Goal: Task Accomplishment & Management: Manage account settings

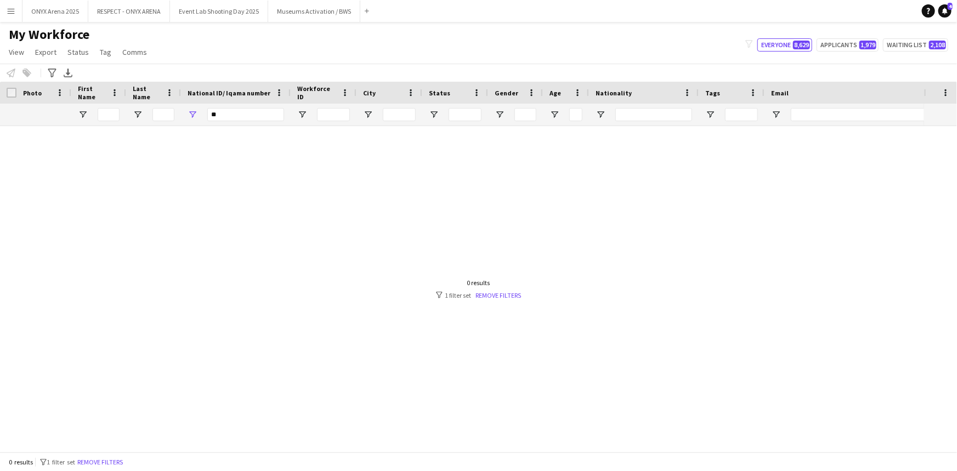
type input "*"
click at [115, 116] on input "First Name Filter Input" at bounding box center [109, 114] width 22 height 13
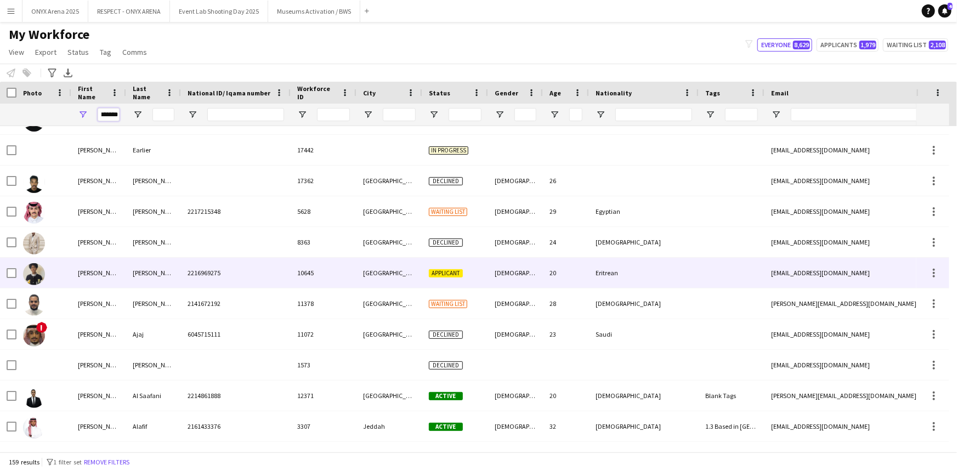
scroll to position [628, 0]
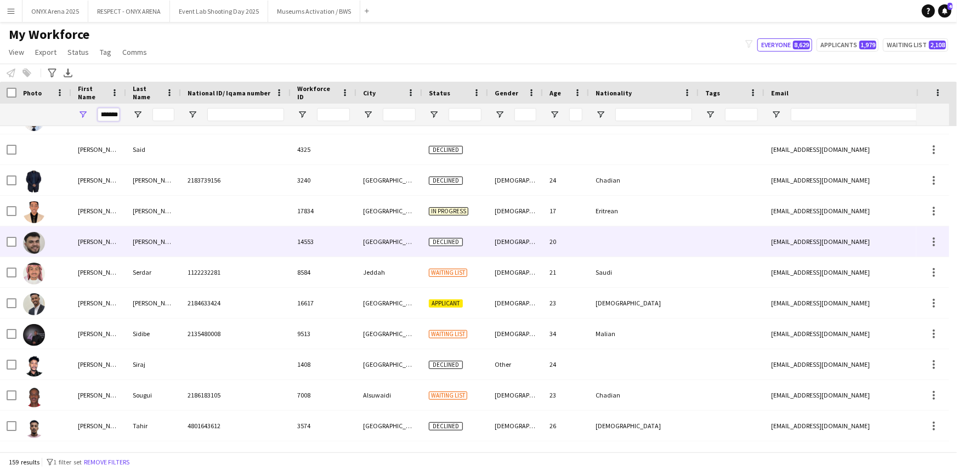
type input "*******"
click at [81, 250] on div "[PERSON_NAME]" at bounding box center [98, 241] width 55 height 30
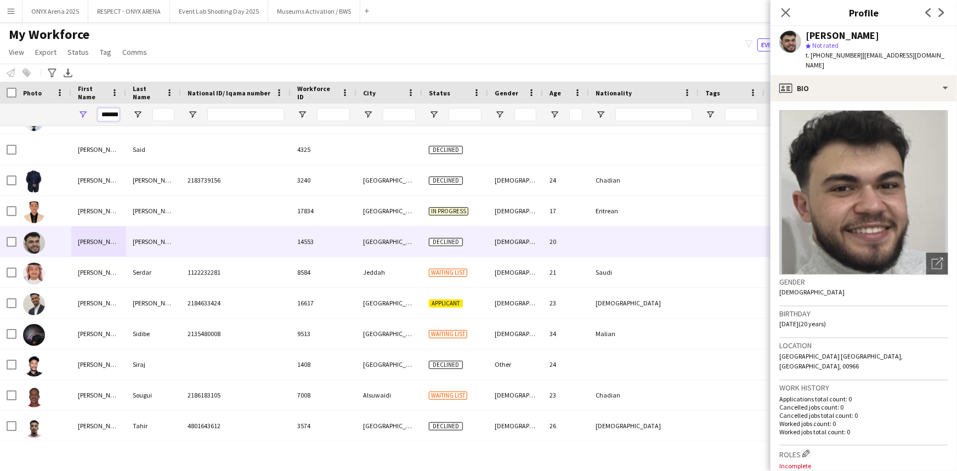
scroll to position [0, 5]
drag, startPoint x: 98, startPoint y: 110, endPoint x: 138, endPoint y: 120, distance: 41.4
click at [138, 120] on div "*******" at bounding box center [562, 115] width 1124 height 22
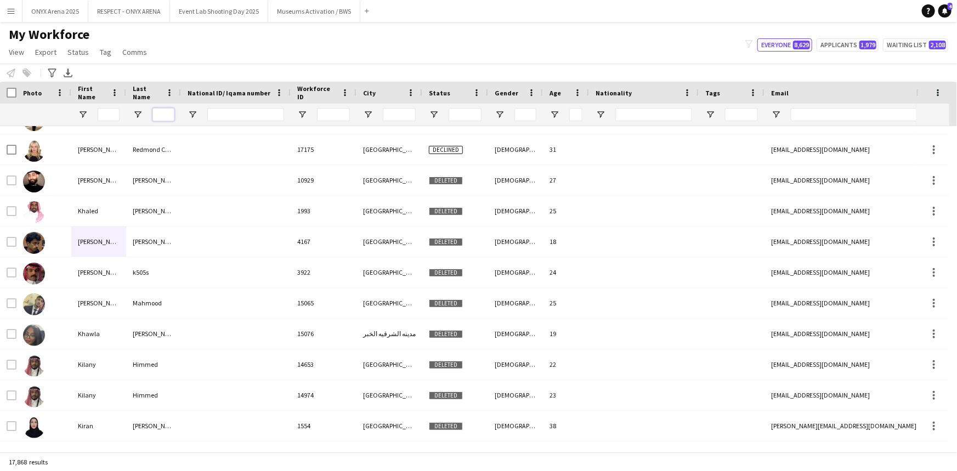
click at [162, 116] on input "Last Name Filter Input" at bounding box center [163, 114] width 22 height 13
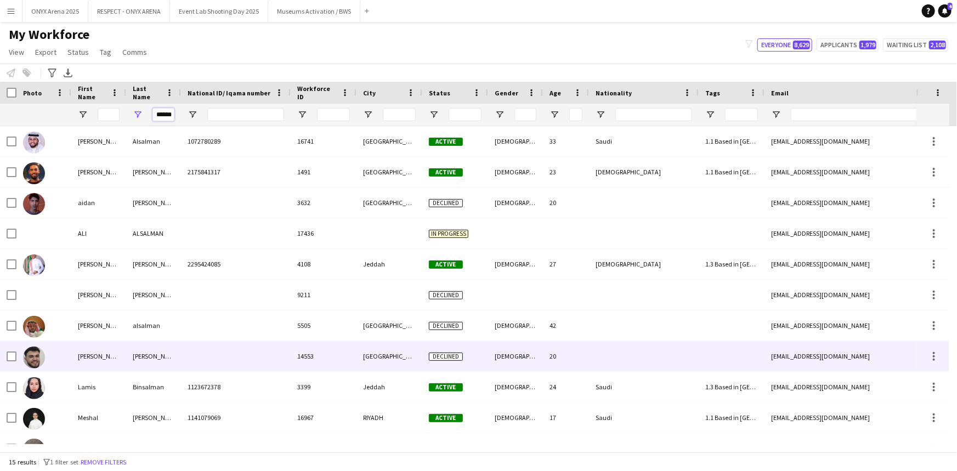
type input "******"
click at [77, 365] on div "[PERSON_NAME]" at bounding box center [98, 356] width 55 height 30
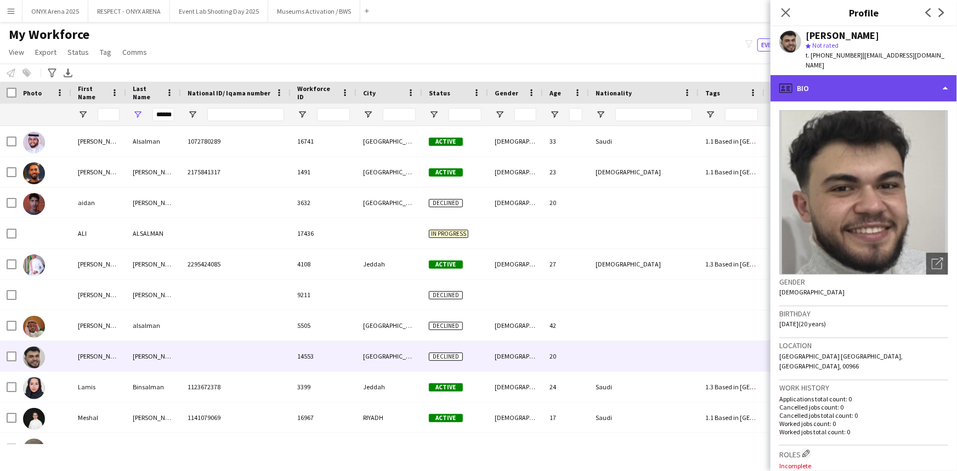
click at [845, 79] on div "profile Bio" at bounding box center [864, 88] width 186 height 26
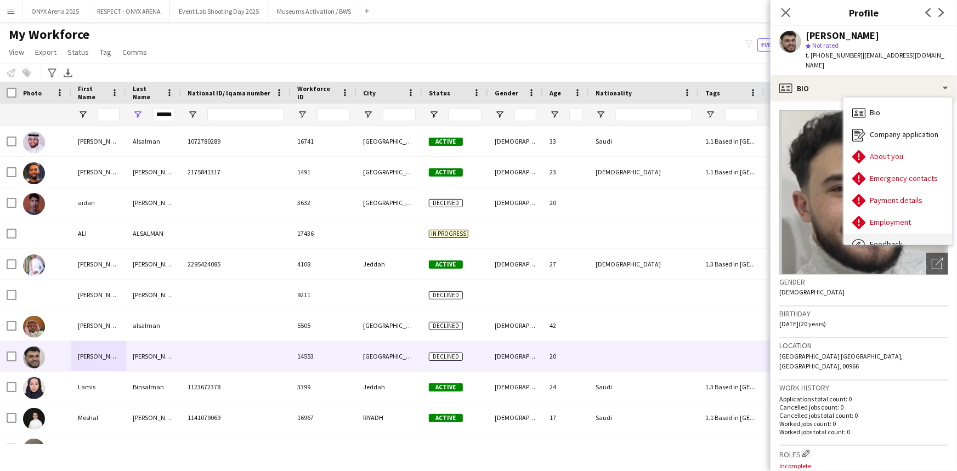
click at [888, 234] on div "Feedback Feedback" at bounding box center [897, 245] width 109 height 22
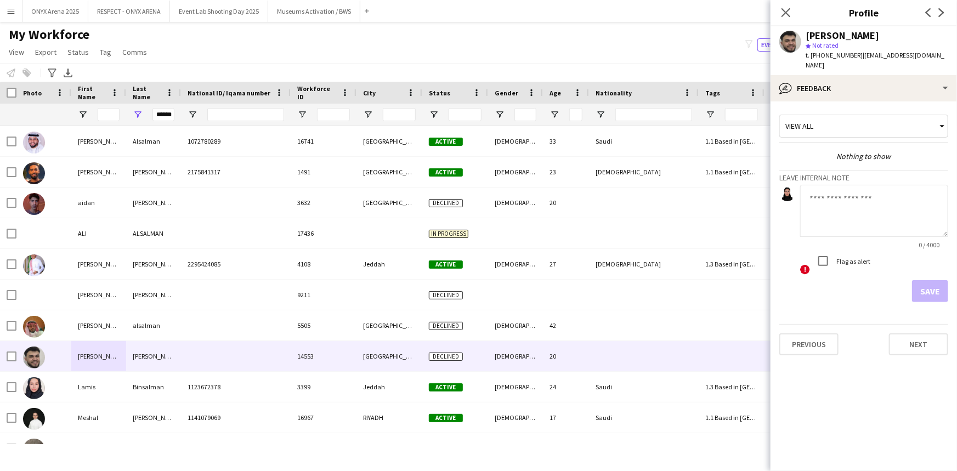
click at [847, 186] on textarea at bounding box center [874, 211] width 148 height 52
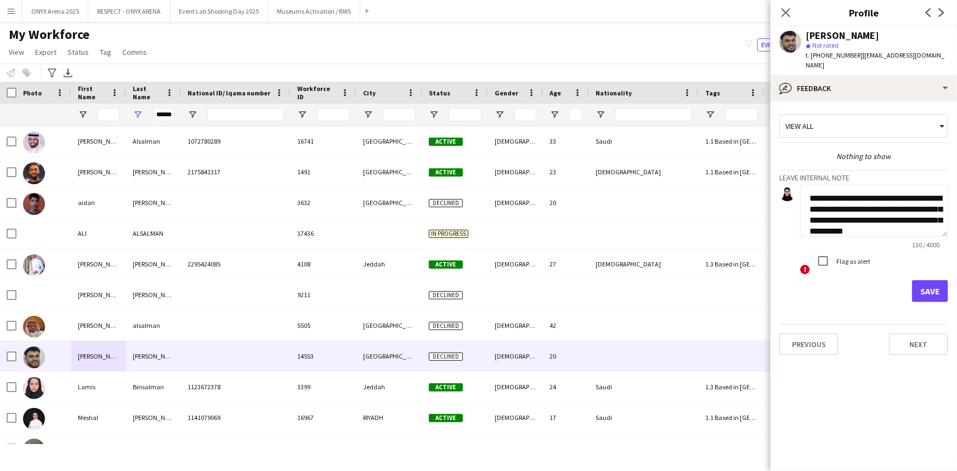
scroll to position [11, 0]
click at [905, 187] on textarea "**********" at bounding box center [874, 211] width 148 height 52
click at [899, 189] on textarea "**********" at bounding box center [874, 211] width 148 height 52
click at [874, 223] on textarea "**********" at bounding box center [874, 211] width 148 height 52
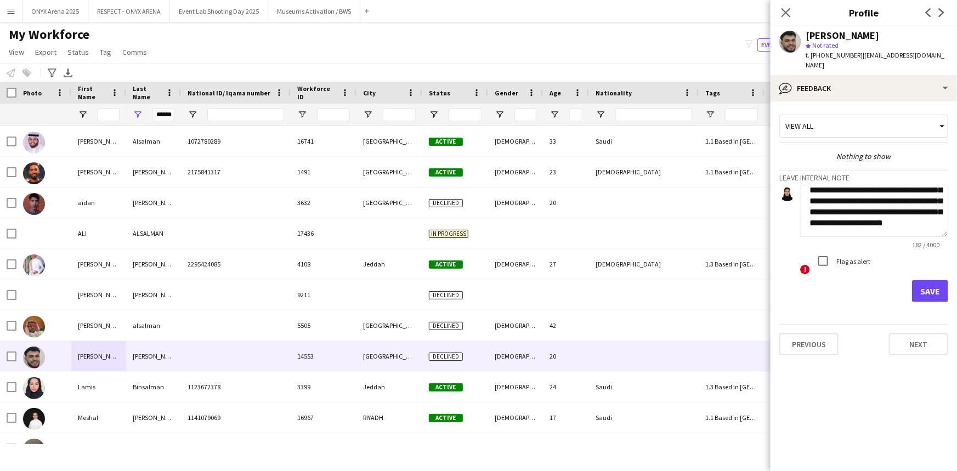
type textarea "**********"
click at [947, 281] on button "Save" at bounding box center [930, 291] width 36 height 22
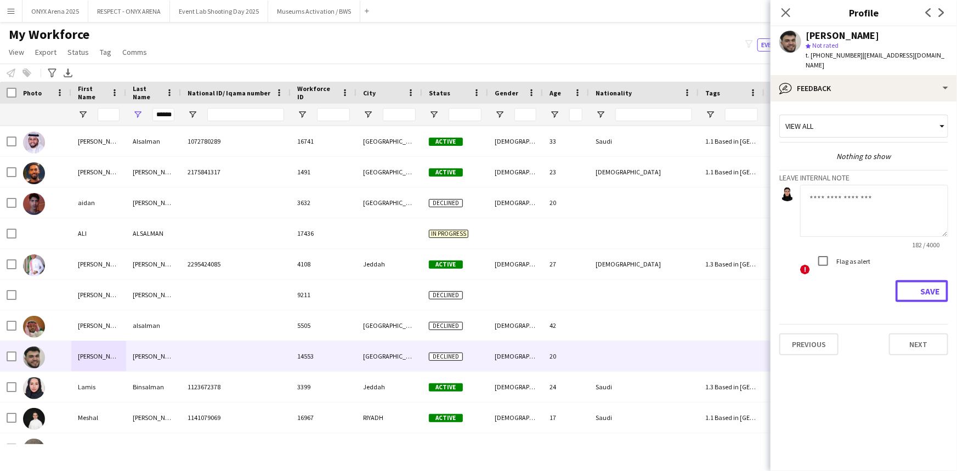
scroll to position [0, 0]
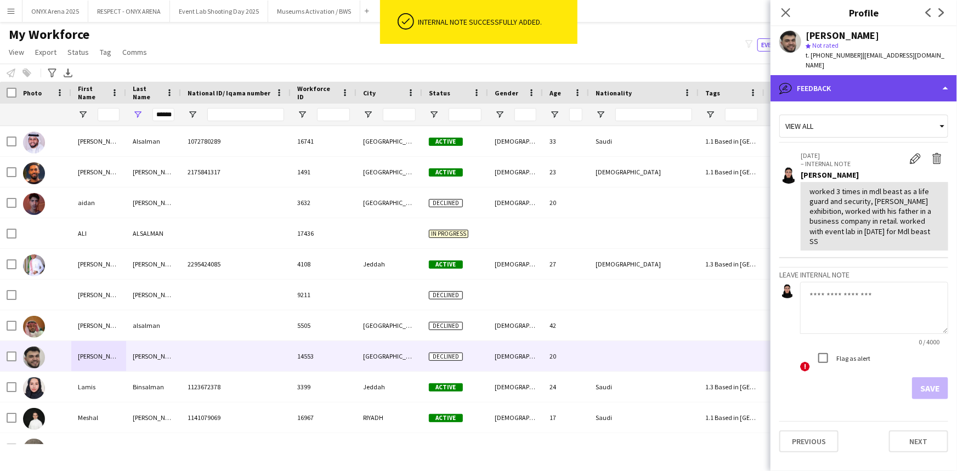
click at [836, 84] on div "bubble-pencil Feedback" at bounding box center [864, 88] width 186 height 26
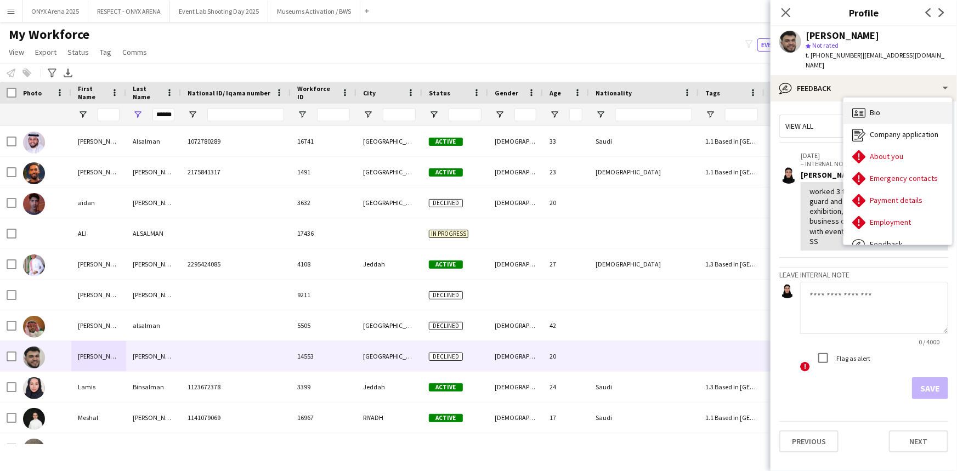
click at [882, 103] on div "Bio Bio" at bounding box center [897, 113] width 109 height 22
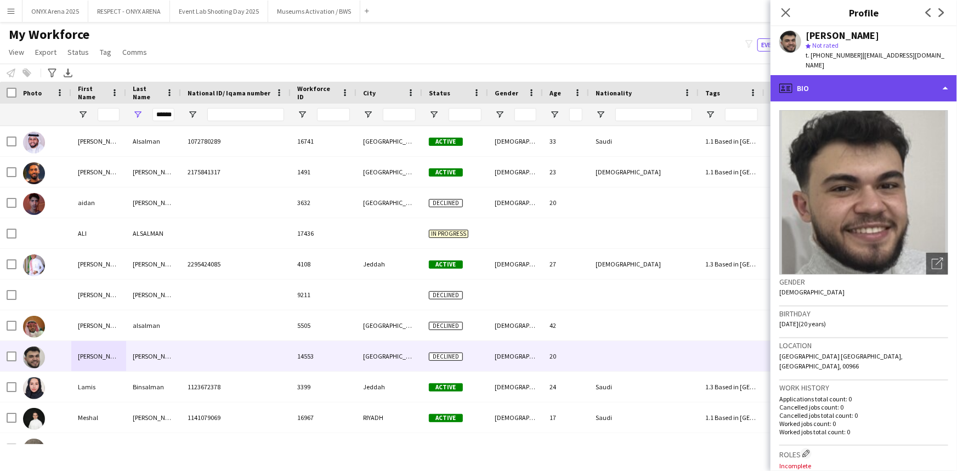
click at [866, 78] on div "profile Bio" at bounding box center [864, 88] width 186 height 26
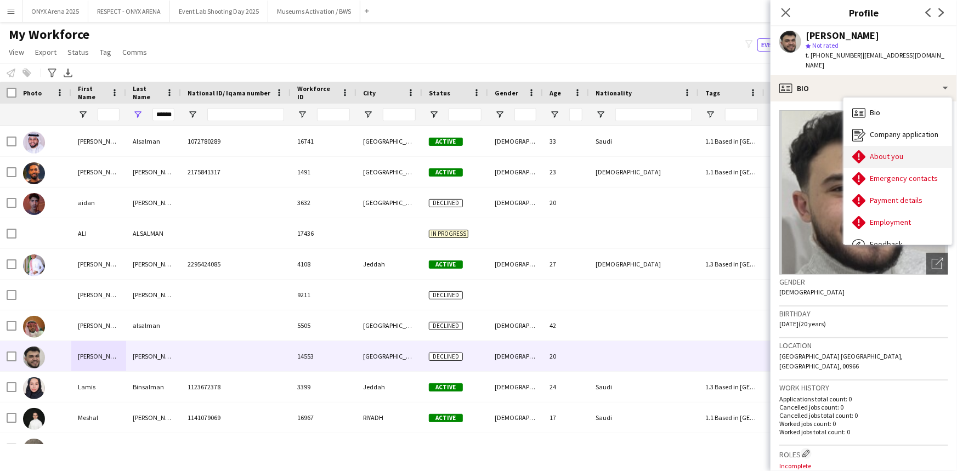
click at [897, 151] on span "About you" at bounding box center [886, 156] width 33 height 10
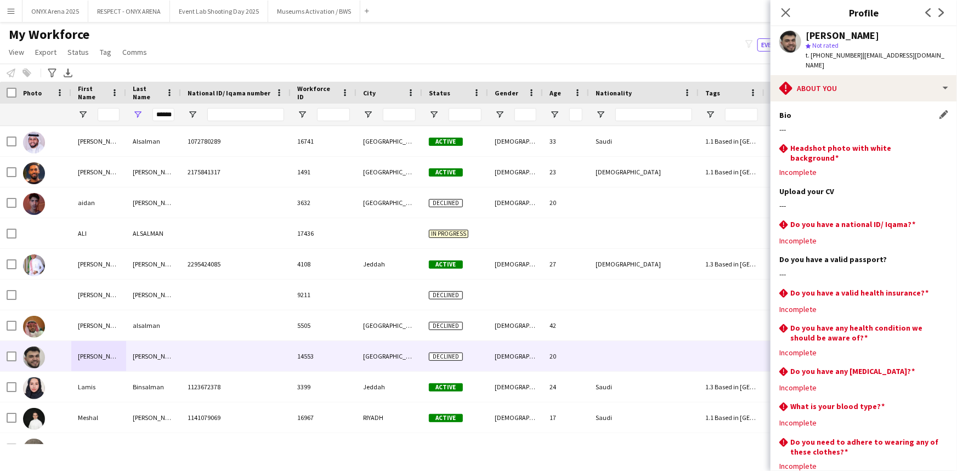
scroll to position [49, 0]
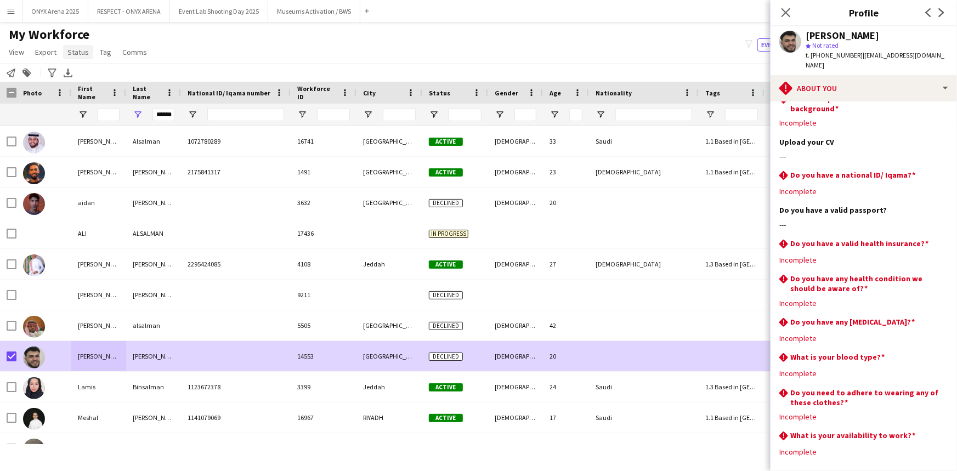
click at [82, 48] on span "Status" at bounding box center [77, 52] width 21 height 10
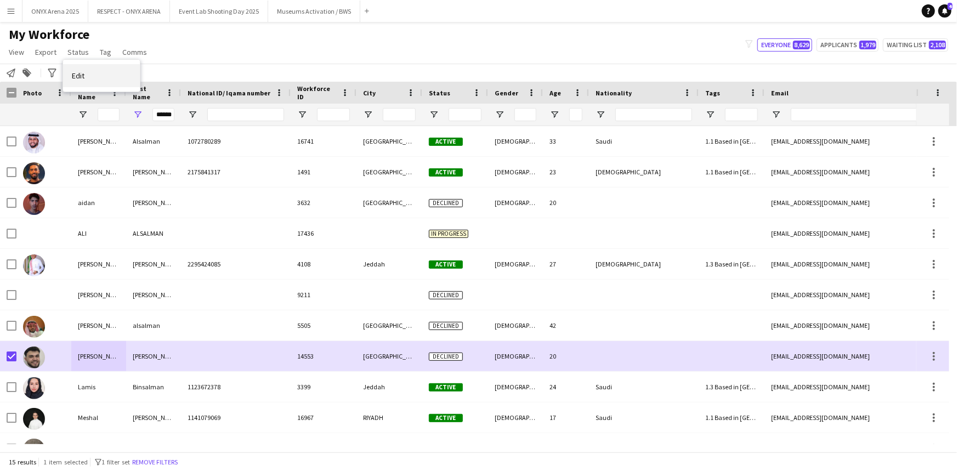
click at [82, 76] on span "Edit" at bounding box center [78, 76] width 13 height 10
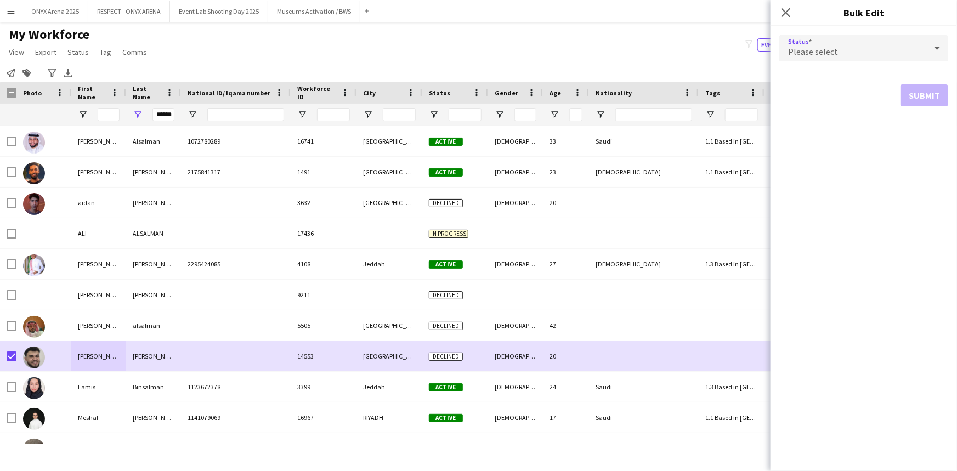
click at [874, 53] on div "Please select" at bounding box center [852, 48] width 147 height 26
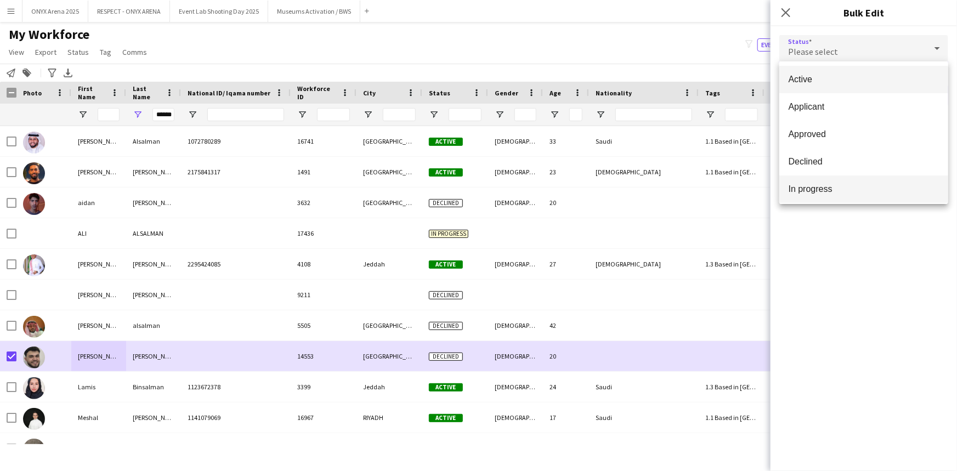
click at [832, 192] on span "In progress" at bounding box center [863, 189] width 151 height 10
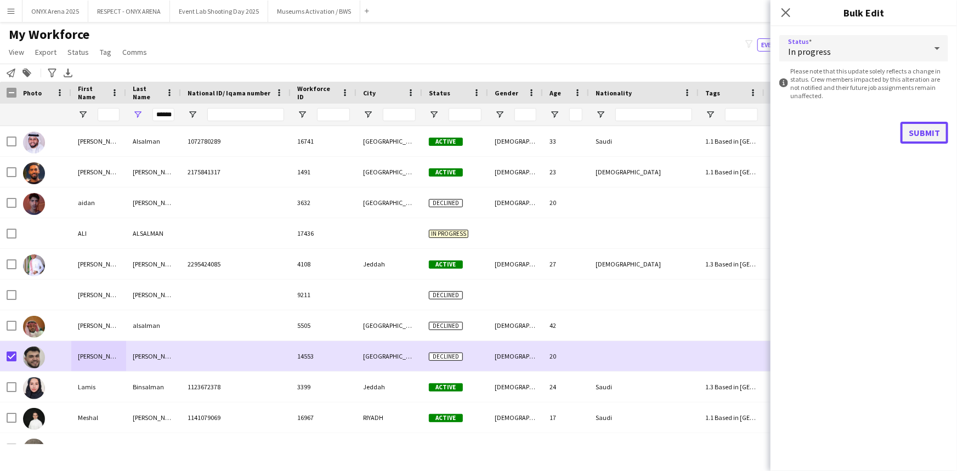
click at [919, 132] on button "Submit" at bounding box center [924, 133] width 48 height 22
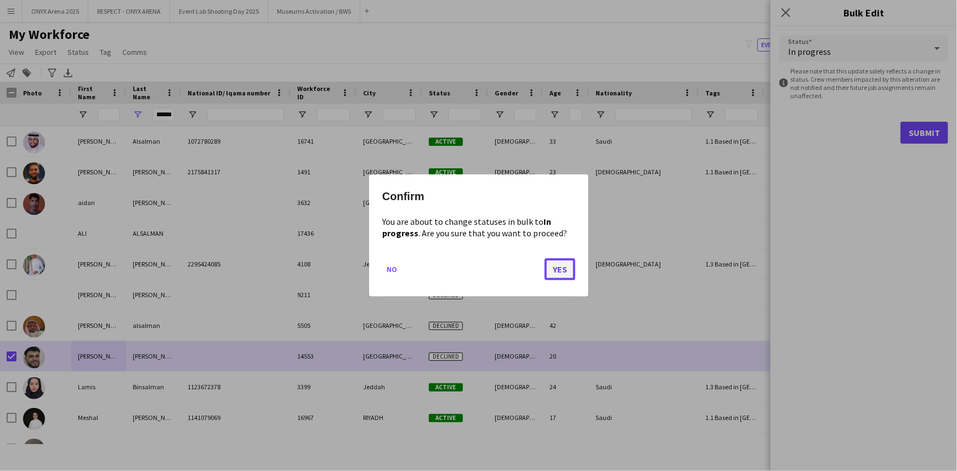
click at [568, 265] on button "Yes" at bounding box center [560, 269] width 31 height 22
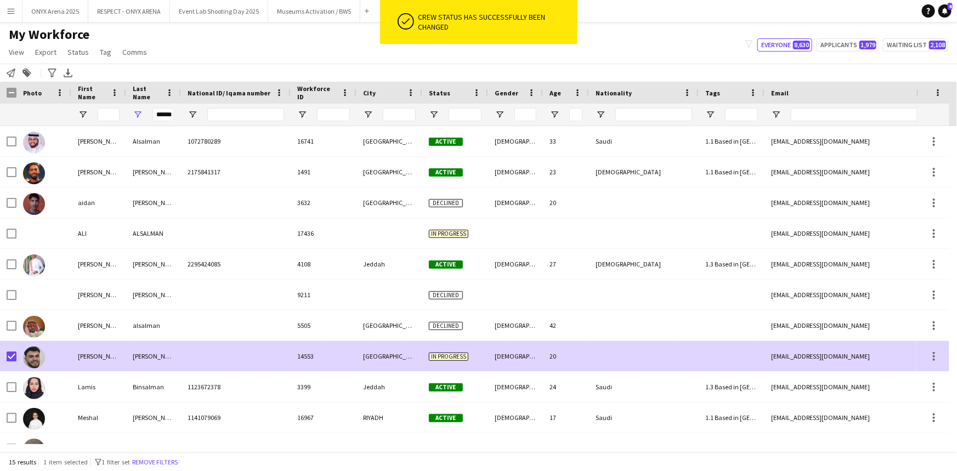
click at [64, 358] on div at bounding box center [43, 356] width 55 height 30
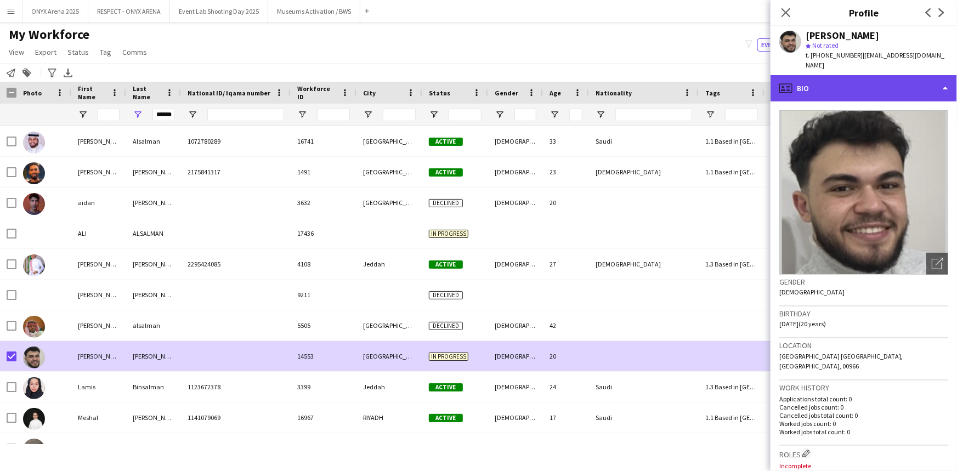
click at [849, 88] on div "profile Bio" at bounding box center [864, 88] width 186 height 26
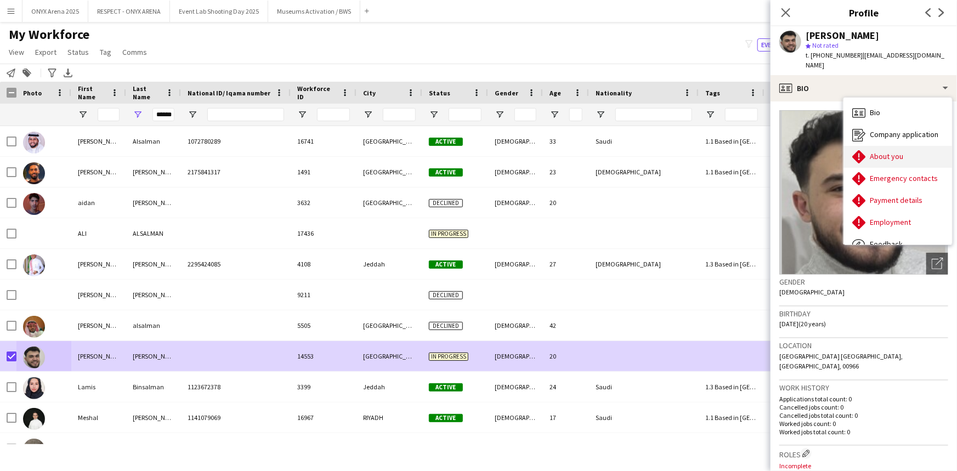
click at [880, 154] on div "About you About you" at bounding box center [897, 157] width 109 height 22
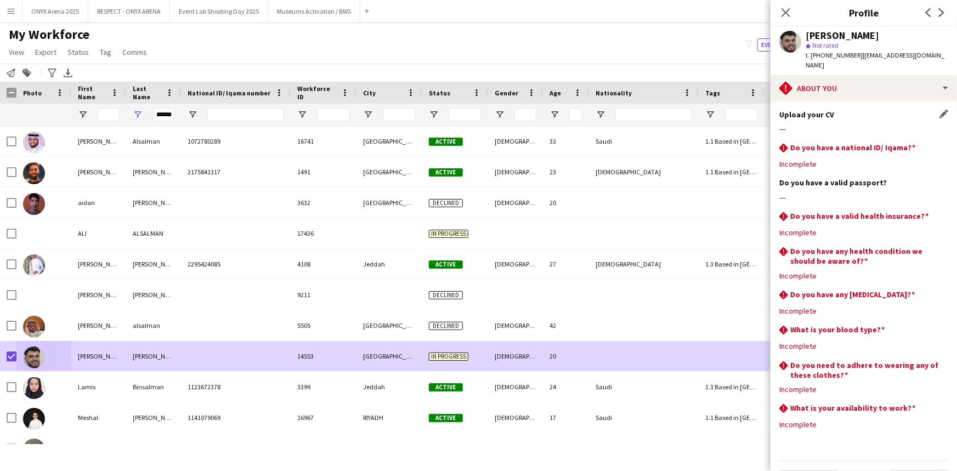
scroll to position [89, 0]
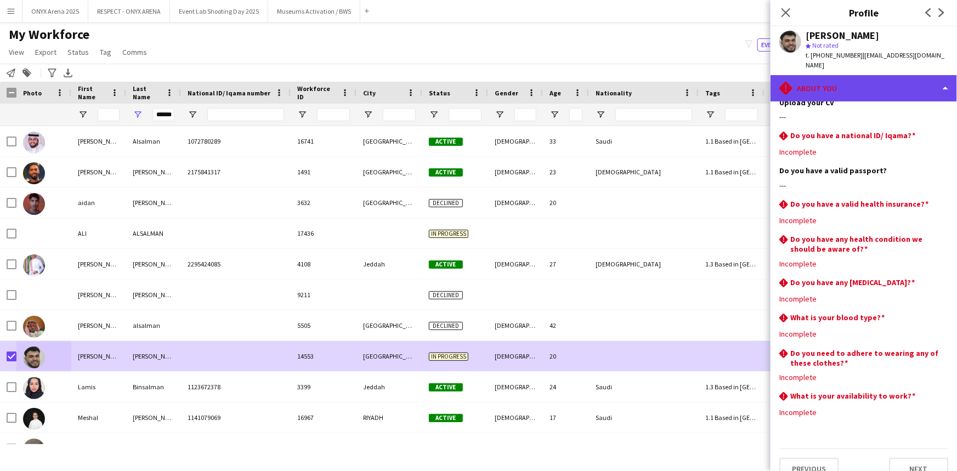
click at [854, 75] on div "rhombus-alert About you" at bounding box center [864, 88] width 186 height 26
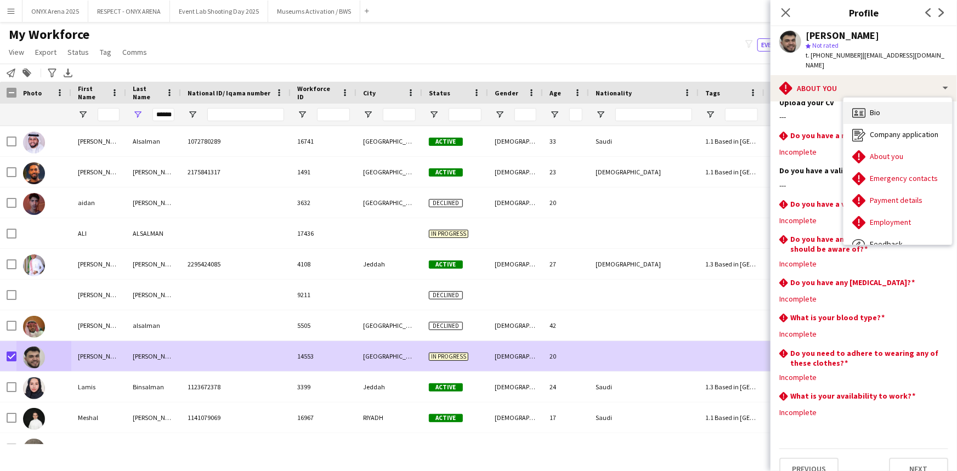
click at [886, 102] on div "Bio Bio" at bounding box center [897, 113] width 109 height 22
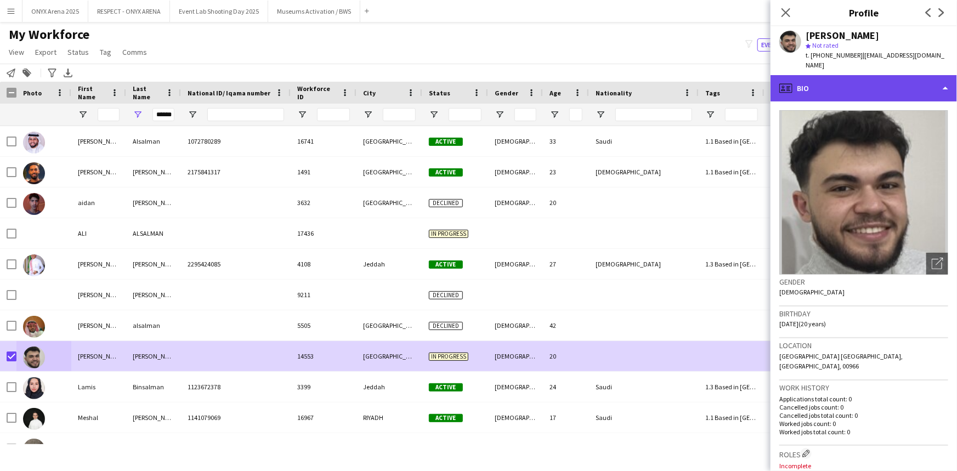
click at [848, 84] on div "profile Bio" at bounding box center [864, 88] width 186 height 26
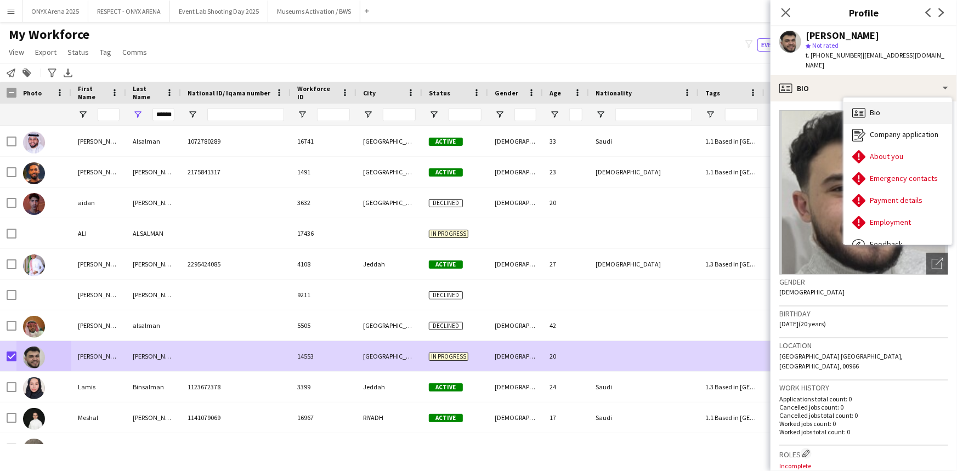
click at [873, 107] on span "Bio" at bounding box center [875, 112] width 10 height 10
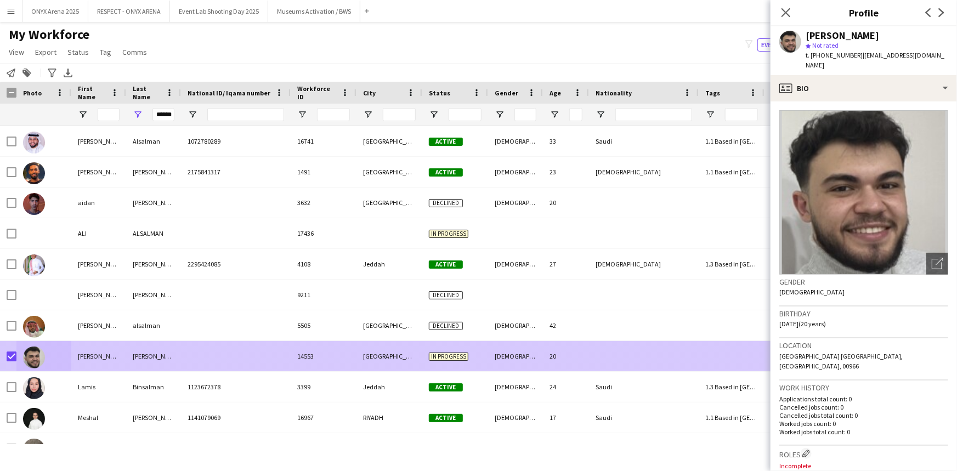
click at [72, 351] on div "[PERSON_NAME]" at bounding box center [98, 356] width 55 height 30
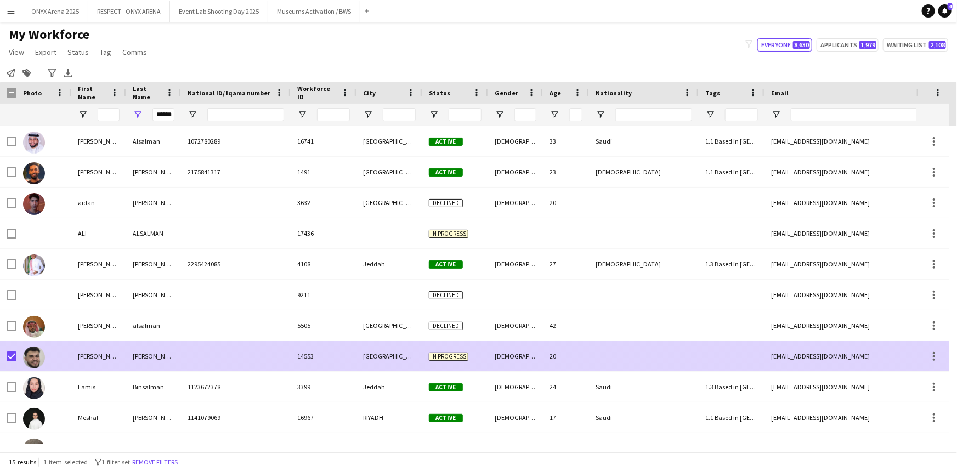
click at [482, 349] on div "In progress" at bounding box center [455, 356] width 66 height 30
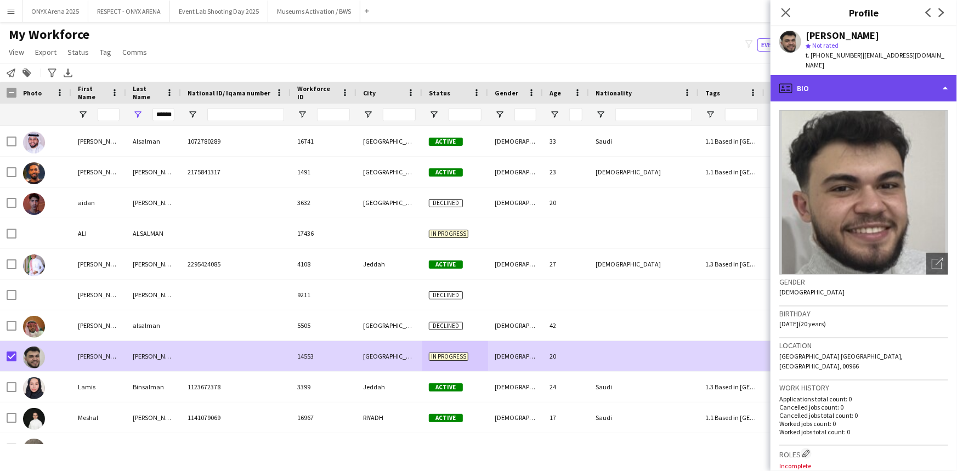
click at [819, 81] on div "profile Bio" at bounding box center [864, 88] width 186 height 26
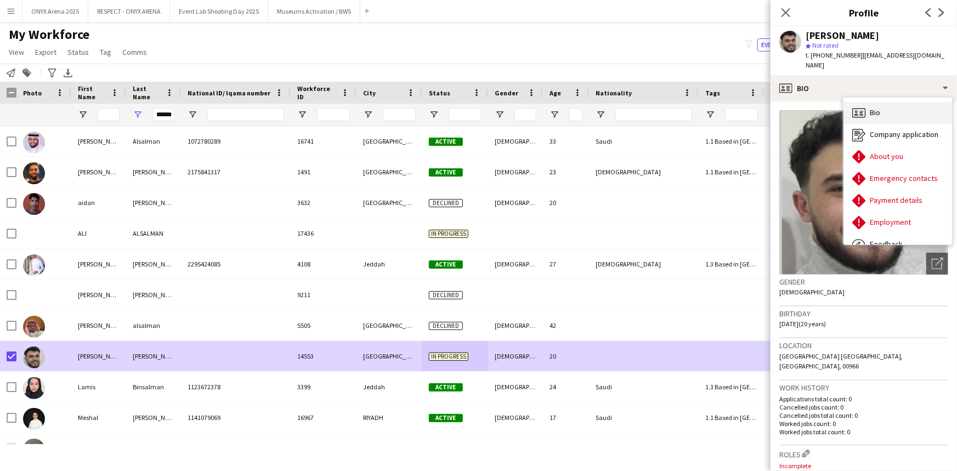
click at [872, 107] on span "Bio" at bounding box center [875, 112] width 10 height 10
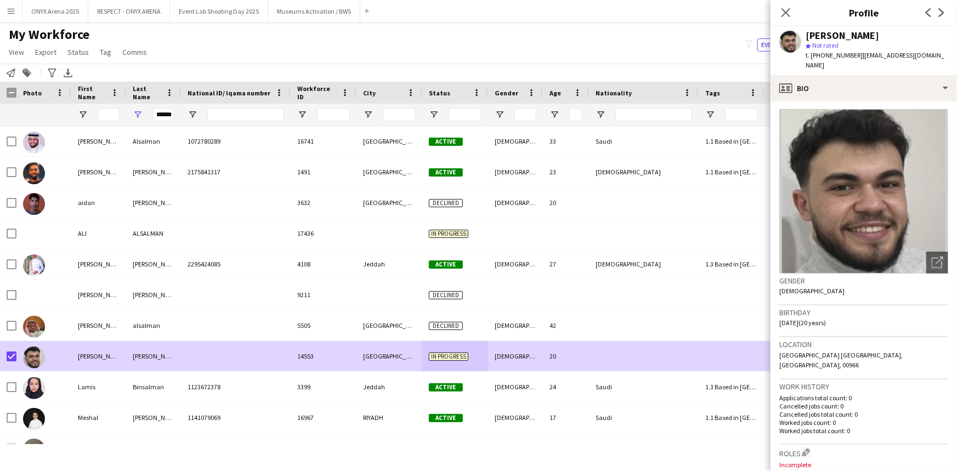
scroll to position [0, 0]
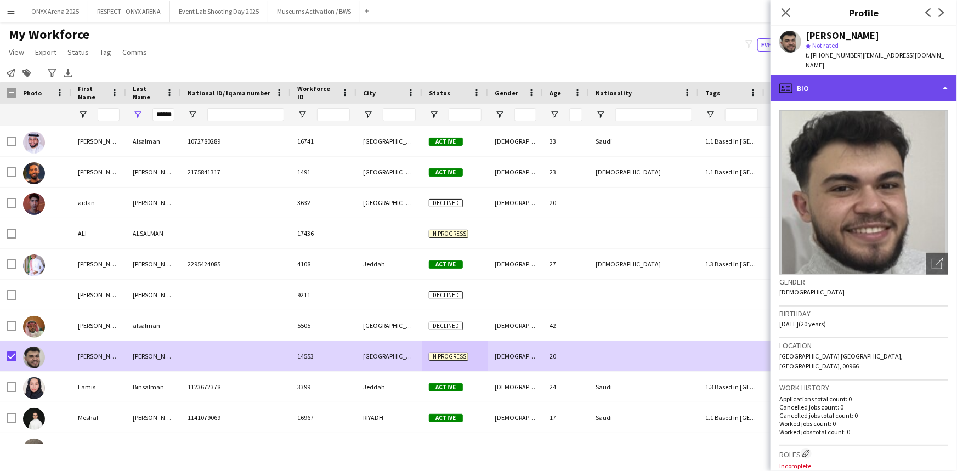
click at [845, 81] on div "profile Bio" at bounding box center [864, 88] width 186 height 26
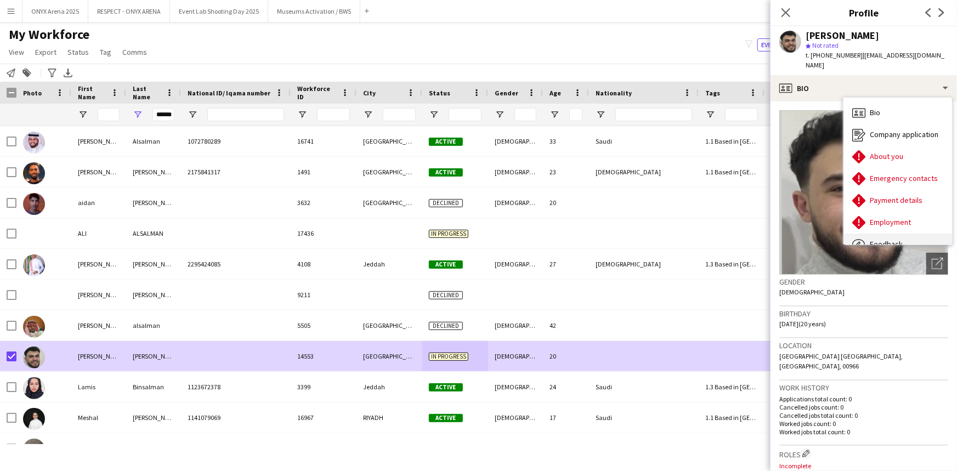
click at [888, 234] on div "Feedback Feedback" at bounding box center [897, 245] width 109 height 22
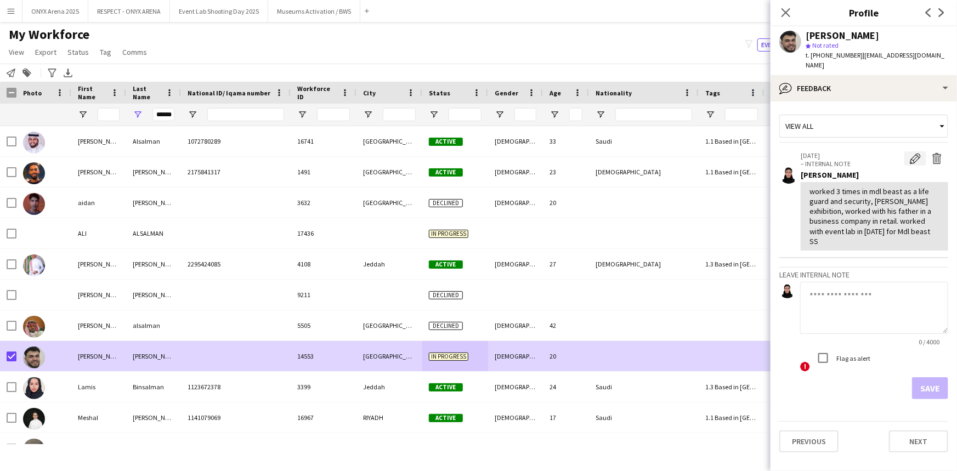
click at [917, 153] on app-icon "Edit internal note" at bounding box center [915, 158] width 11 height 11
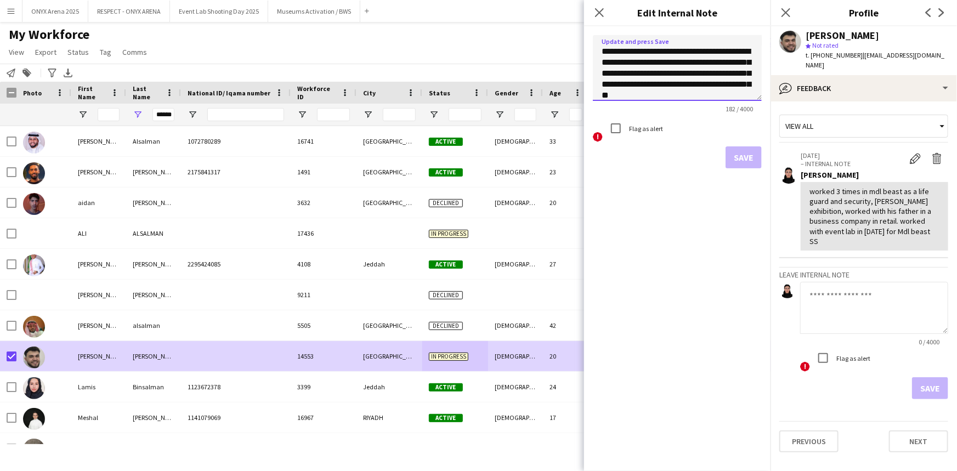
click at [740, 94] on textarea "**********" at bounding box center [677, 68] width 169 height 66
type textarea "**********"
click at [743, 154] on button "Save" at bounding box center [744, 157] width 36 height 22
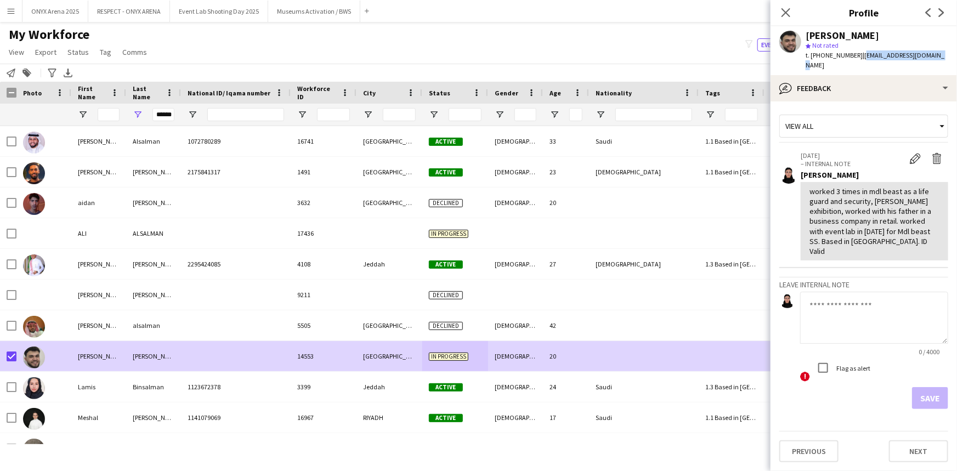
drag, startPoint x: 935, startPoint y: 55, endPoint x: 857, endPoint y: 55, distance: 77.9
click at [857, 55] on div "[PERSON_NAME] star Not rated t. [PHONE_NUMBER] | [EMAIL_ADDRESS][DOMAIN_NAME]" at bounding box center [864, 50] width 186 height 49
copy span "[EMAIL_ADDRESS][DOMAIN_NAME]"
click at [785, 15] on icon "Close pop-in" at bounding box center [785, 12] width 10 height 10
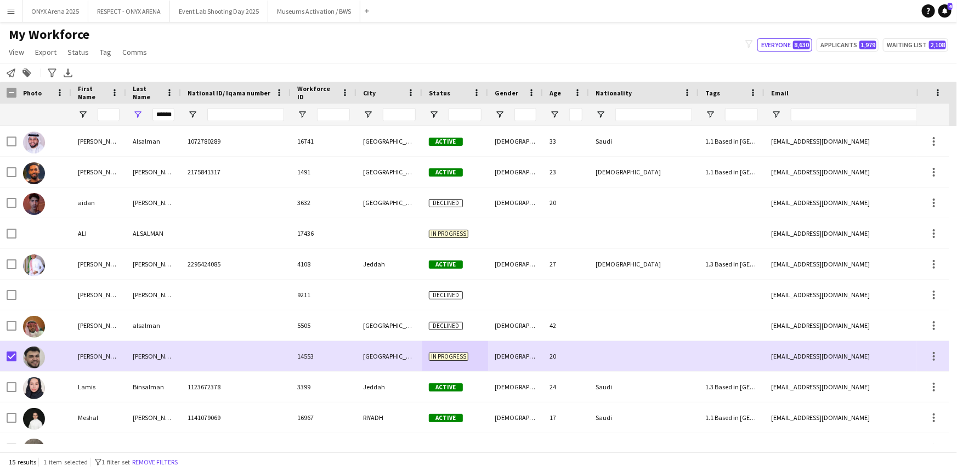
click at [151, 455] on div "15 results 1 item selected filter-1 1 filter set Remove filters" at bounding box center [478, 461] width 957 height 19
click at [157, 466] on button "Remove filters" at bounding box center [155, 462] width 50 height 12
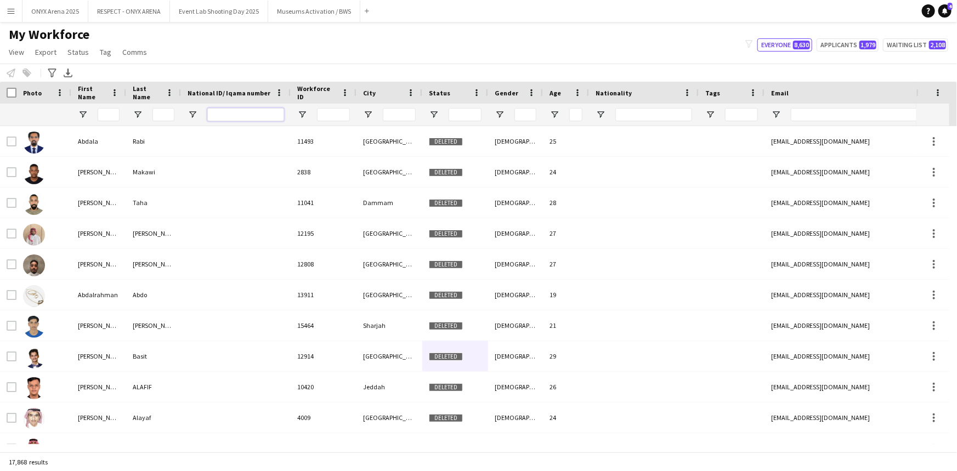
click at [220, 113] on input "National ID/ Iqama number Filter Input" at bounding box center [245, 114] width 77 height 13
paste input "**********"
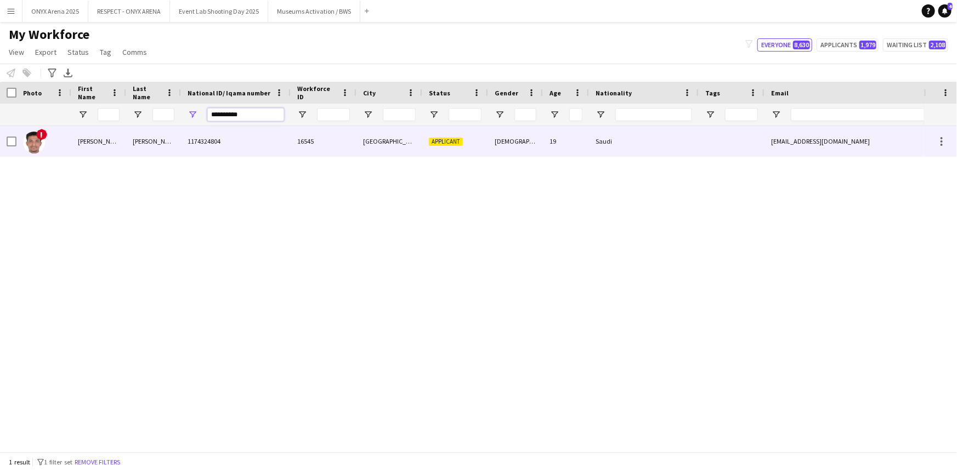
type input "**********"
click at [103, 143] on div "[PERSON_NAME]" at bounding box center [98, 141] width 55 height 30
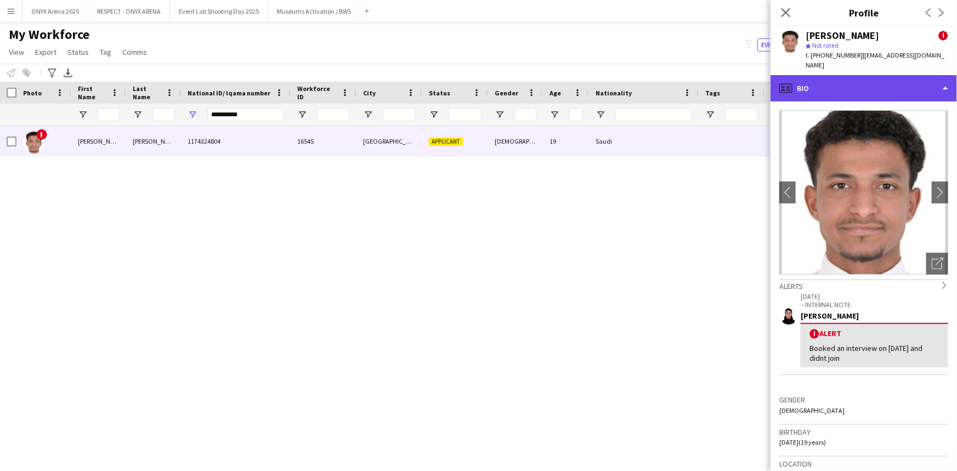
click at [834, 76] on div "profile Bio" at bounding box center [864, 88] width 186 height 26
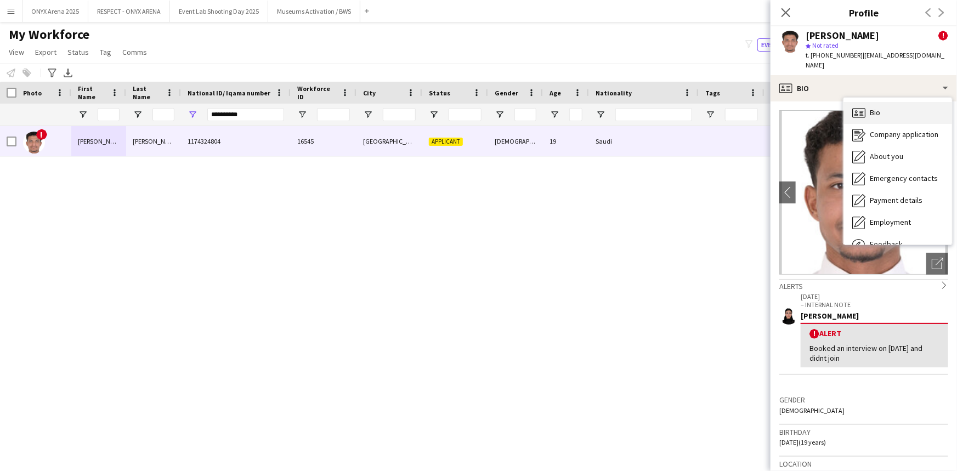
click at [854, 109] on icon "Bio" at bounding box center [858, 112] width 13 height 13
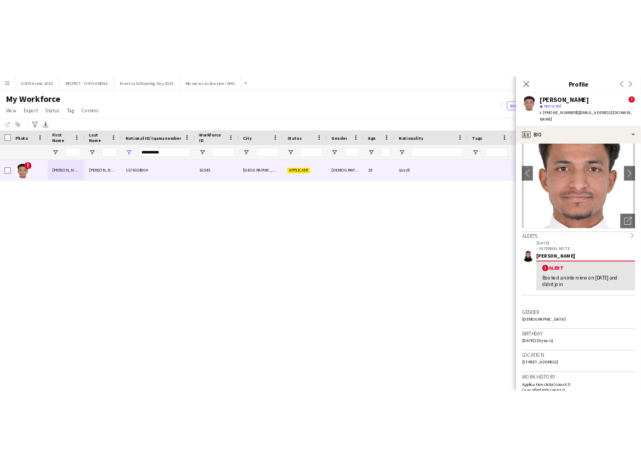
scroll to position [0, 0]
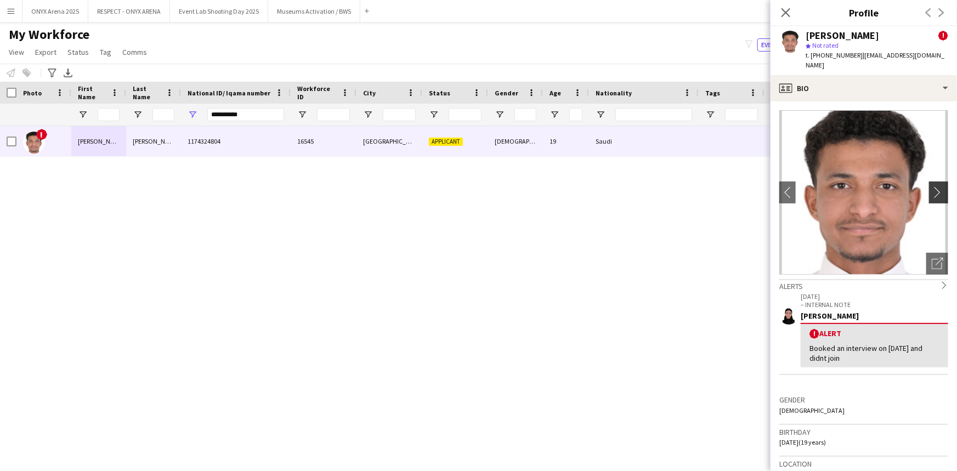
click at [932, 186] on app-icon "chevron-right" at bounding box center [940, 192] width 17 height 12
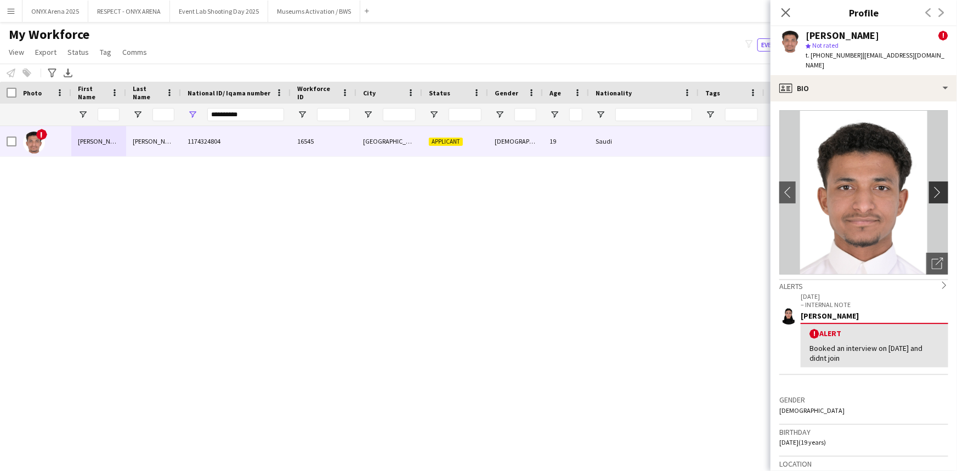
click at [932, 186] on app-icon "chevron-right" at bounding box center [940, 192] width 17 height 12
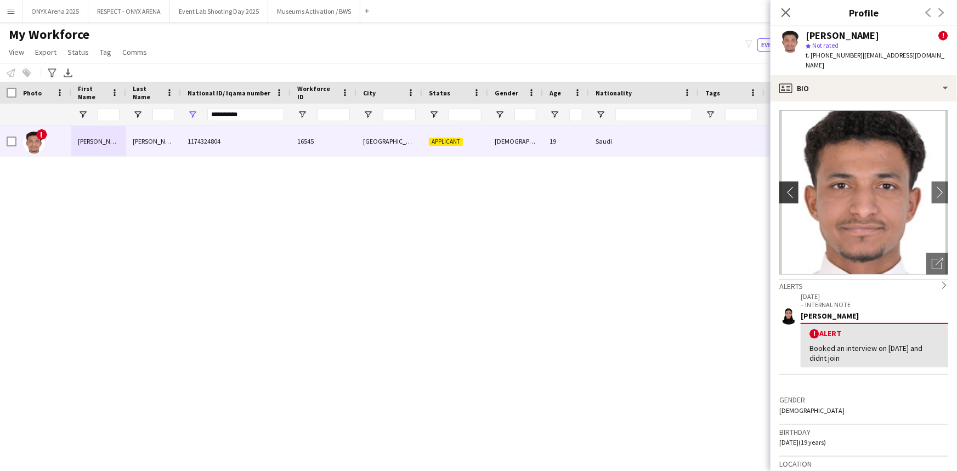
click at [783, 191] on button "chevron-left" at bounding box center [788, 193] width 22 height 22
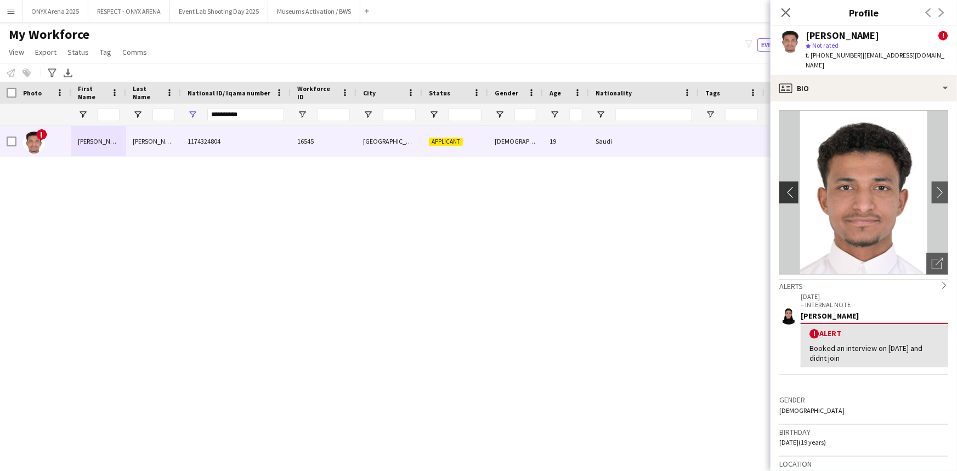
click at [783, 191] on button "chevron-left" at bounding box center [788, 193] width 22 height 22
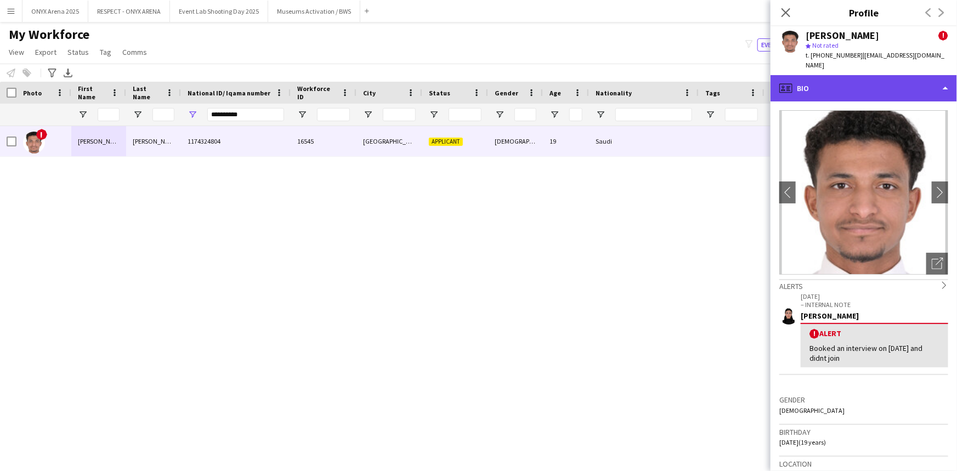
click at [819, 75] on div "profile Bio" at bounding box center [864, 88] width 186 height 26
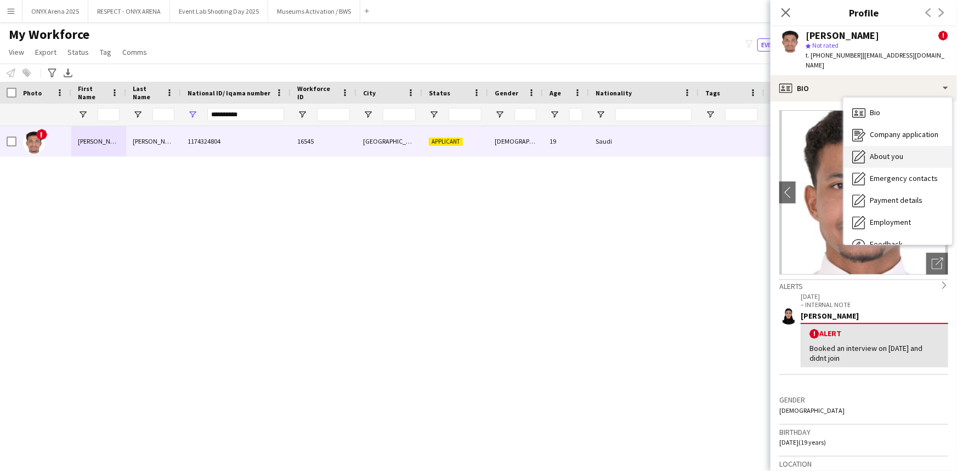
click at [889, 151] on span "About you" at bounding box center [886, 156] width 33 height 10
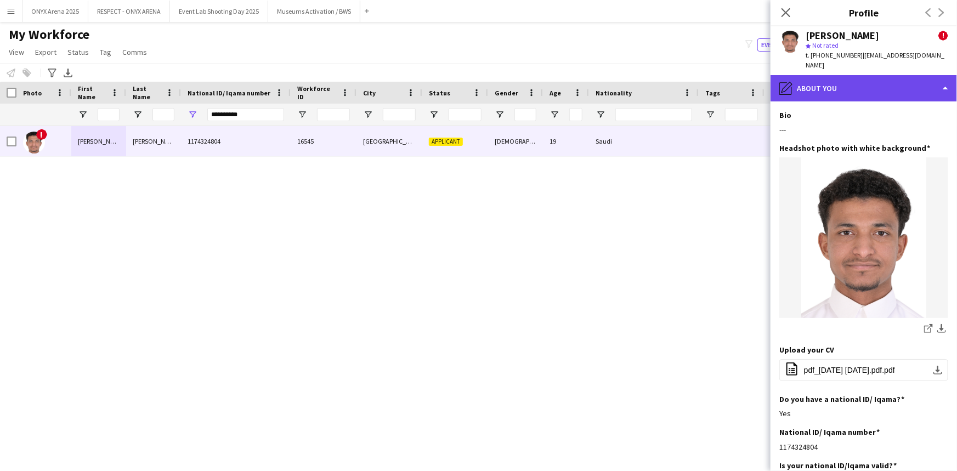
click at [859, 80] on div "pencil4 About you" at bounding box center [864, 88] width 186 height 26
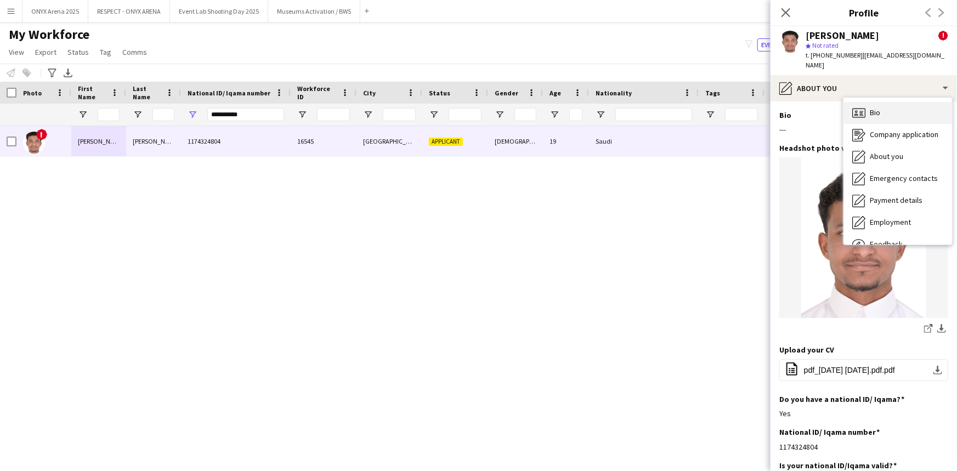
click at [866, 102] on div "Bio Bio" at bounding box center [897, 113] width 109 height 22
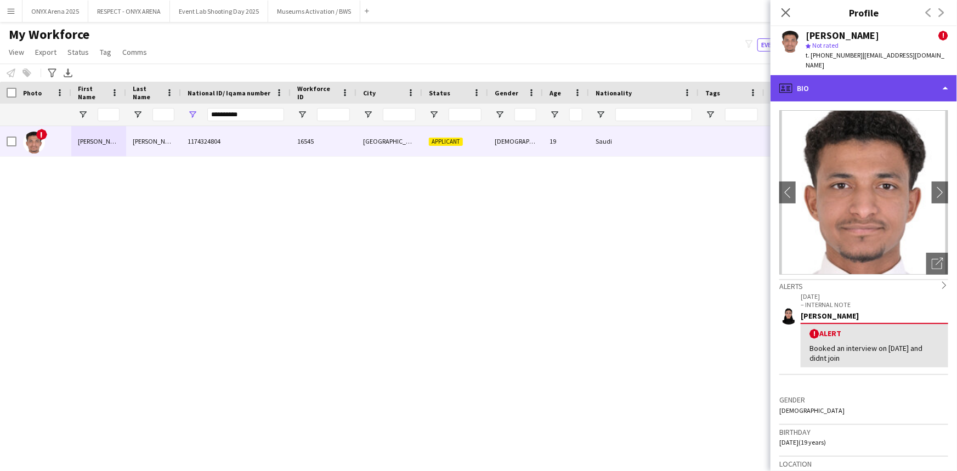
click at [891, 88] on div "profile Bio" at bounding box center [864, 88] width 186 height 26
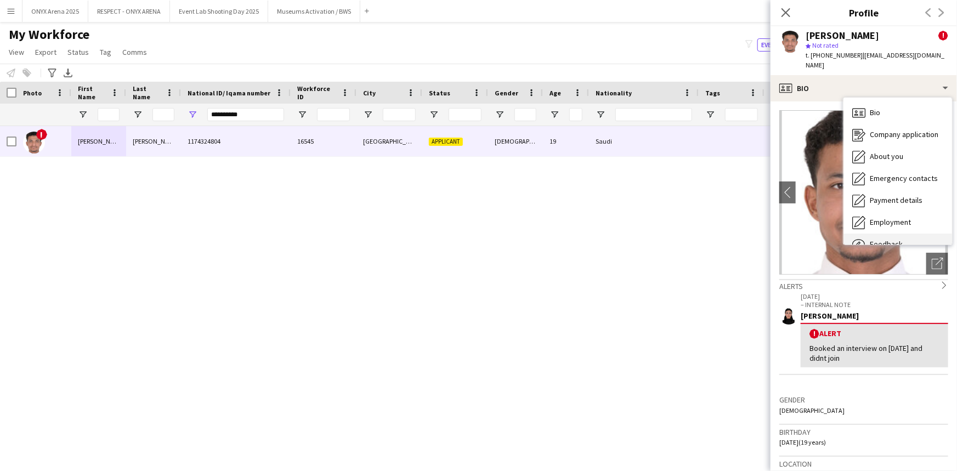
click at [897, 239] on span "Feedback" at bounding box center [886, 244] width 33 height 10
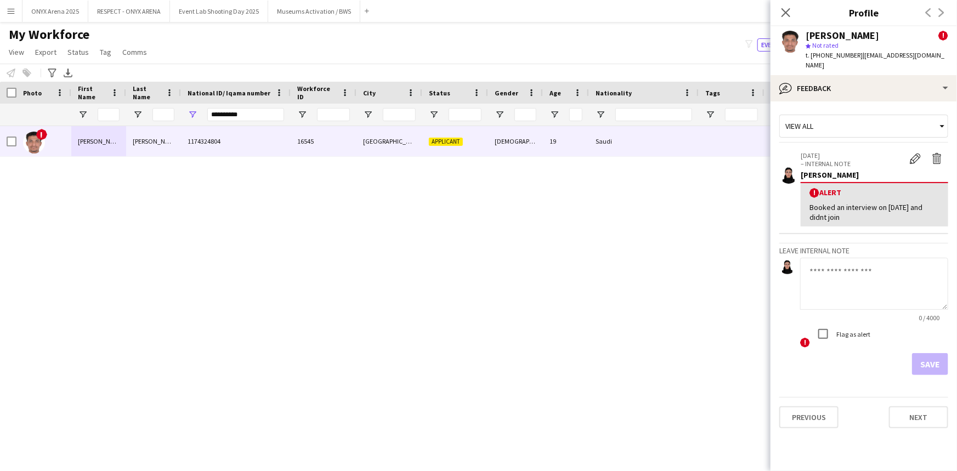
click at [848, 258] on textarea at bounding box center [874, 284] width 148 height 52
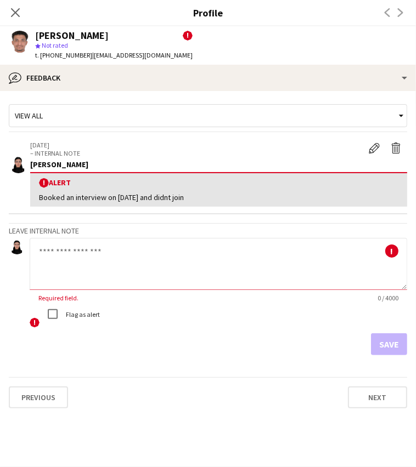
click at [127, 257] on textarea at bounding box center [218, 264] width 377 height 52
click at [395, 150] on app-icon "Delete alert" at bounding box center [395, 148] width 11 height 11
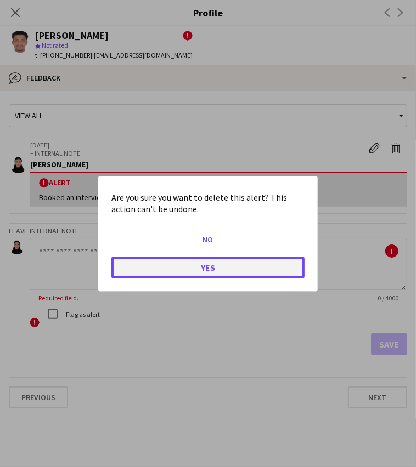
click at [241, 267] on button "Yes" at bounding box center [207, 267] width 193 height 22
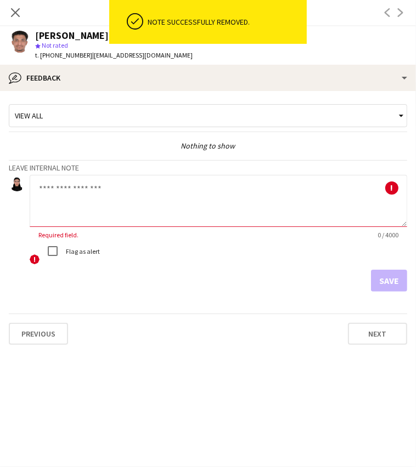
click at [156, 202] on textarea at bounding box center [218, 201] width 377 height 52
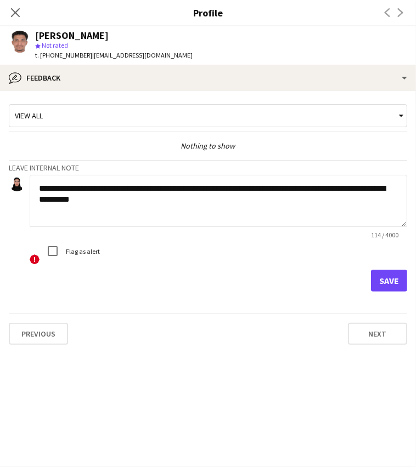
type textarea "**********"
click at [387, 286] on button "Save" at bounding box center [389, 281] width 36 height 22
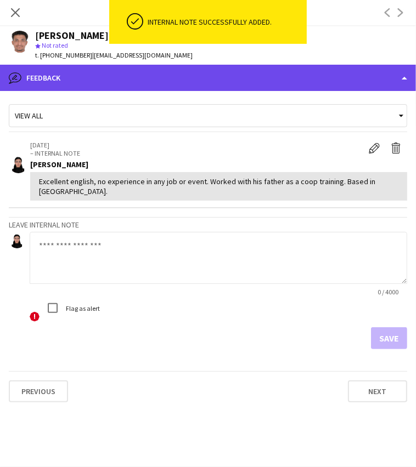
click at [87, 72] on div "bubble-pencil Feedback" at bounding box center [208, 78] width 416 height 26
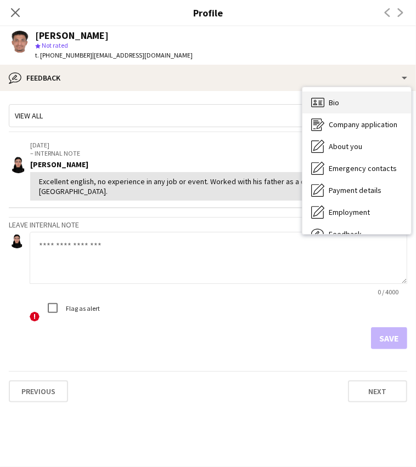
click at [383, 99] on div "Bio Bio" at bounding box center [356, 103] width 109 height 22
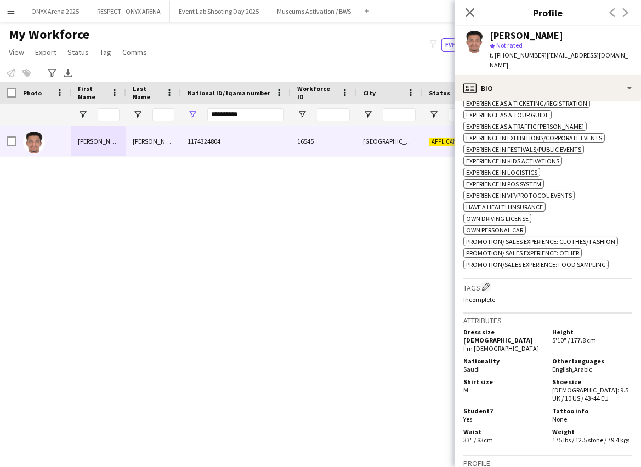
scroll to position [449, 0]
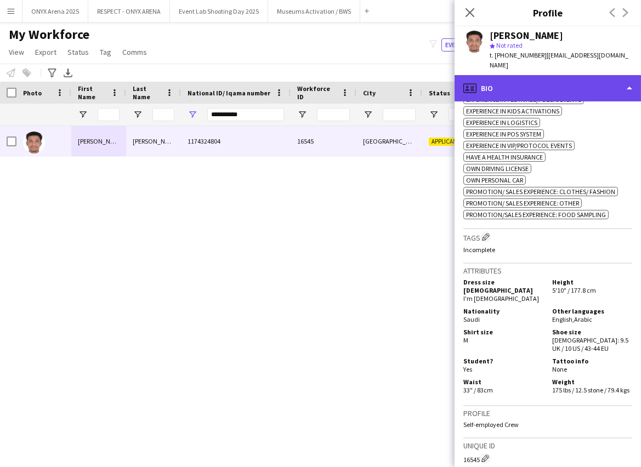
click at [529, 78] on div "profile Bio" at bounding box center [548, 88] width 186 height 26
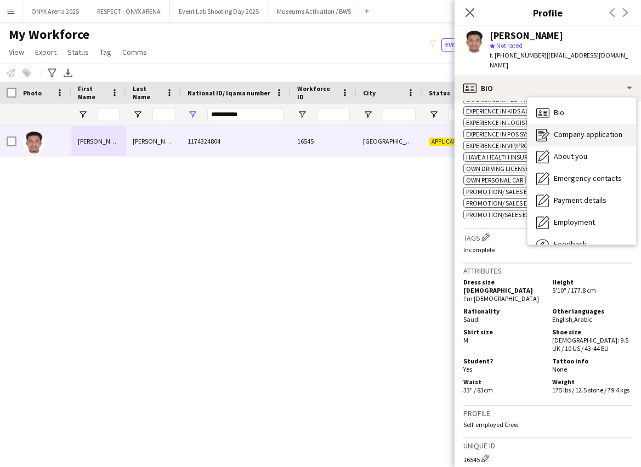
click at [565, 131] on div "Company application Company application" at bounding box center [582, 135] width 109 height 22
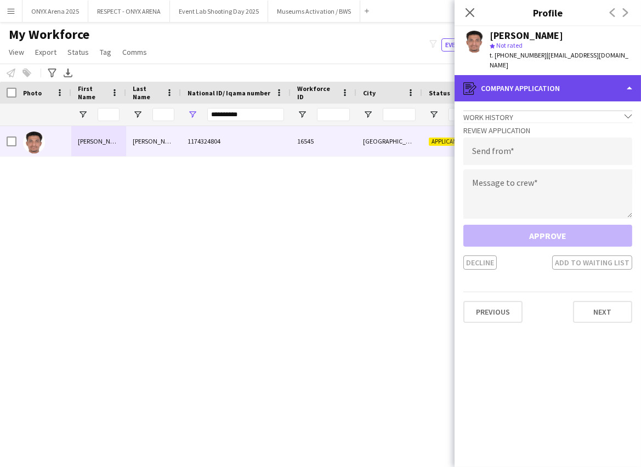
click at [530, 75] on div "register Company application" at bounding box center [548, 88] width 186 height 26
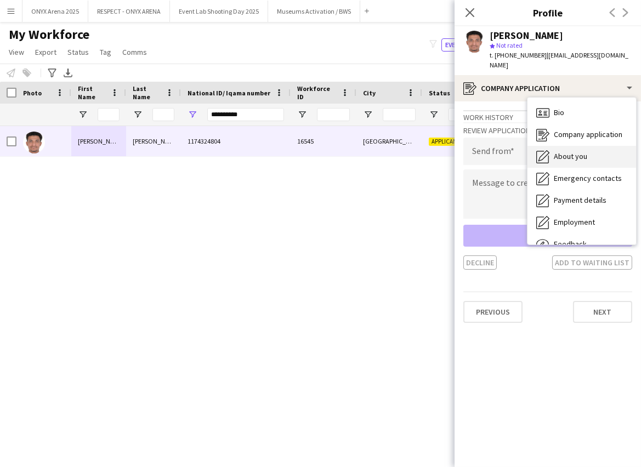
click at [570, 151] on span "About you" at bounding box center [570, 156] width 33 height 10
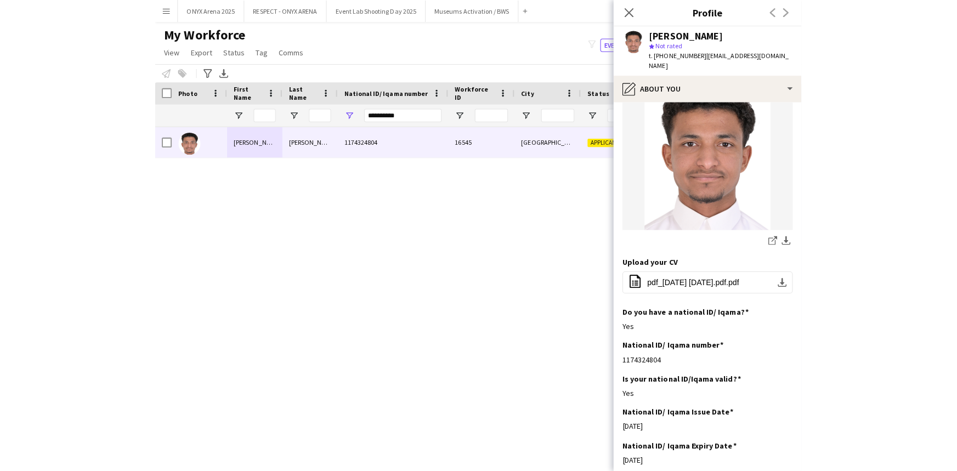
scroll to position [99, 0]
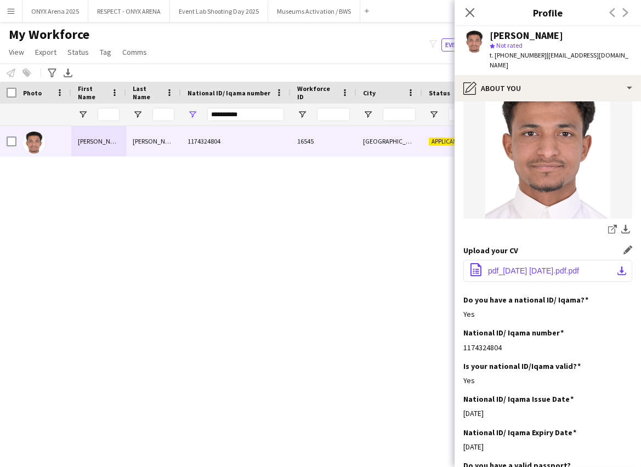
click at [529, 267] on span "pdf_[DATE] [DATE].pdf.pdf" at bounding box center [533, 271] width 91 height 9
click at [399, 51] on div "My Workforce View Views Default view R4ven New view Update view Delete view Edi…" at bounding box center [320, 44] width 641 height 37
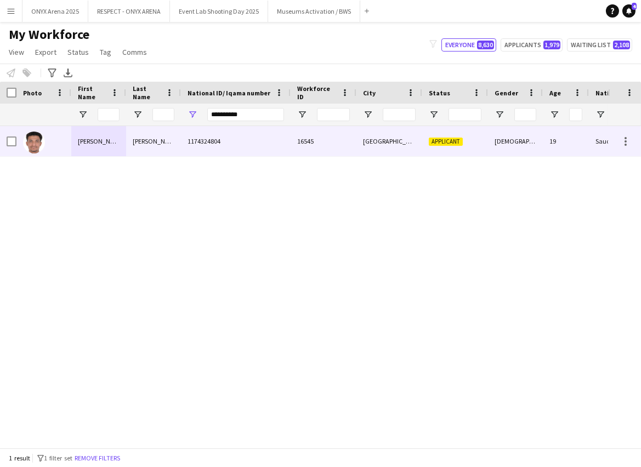
click at [204, 148] on div "1174324804" at bounding box center [236, 141] width 110 height 30
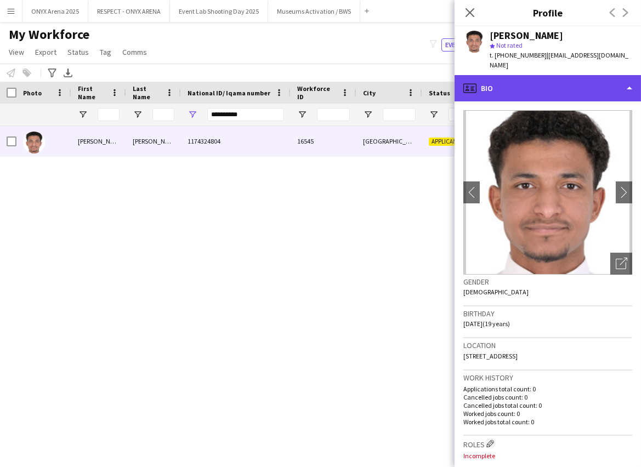
click at [551, 78] on div "profile Bio" at bounding box center [548, 88] width 186 height 26
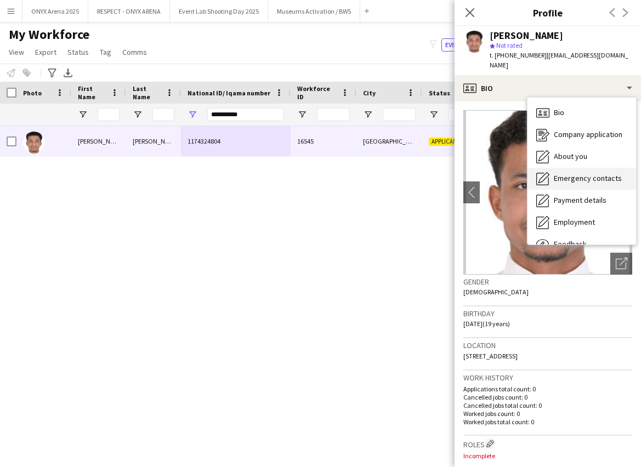
click at [568, 174] on div "Emergency contacts Emergency contacts" at bounding box center [582, 179] width 109 height 22
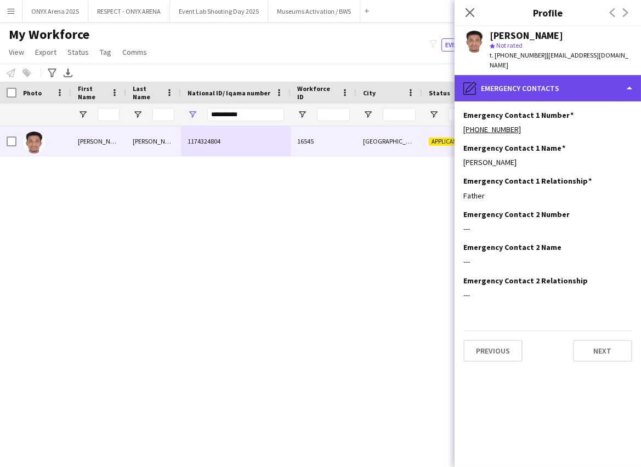
click at [506, 85] on div "pencil4 Emergency contacts" at bounding box center [548, 88] width 186 height 26
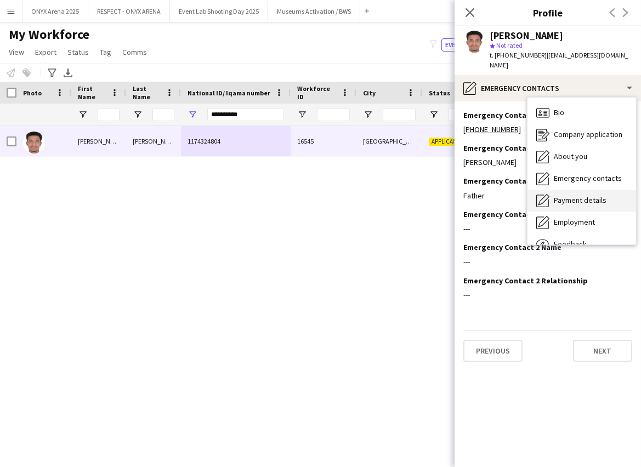
click at [573, 190] on div "Payment details Payment details" at bounding box center [582, 201] width 109 height 22
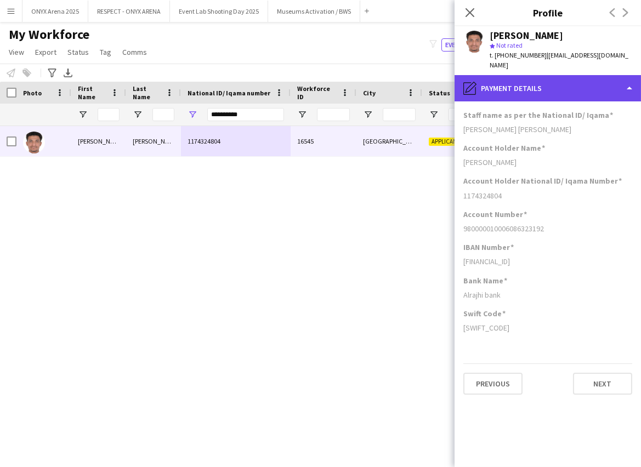
click at [548, 75] on div "pencil4 Payment details" at bounding box center [548, 88] width 186 height 26
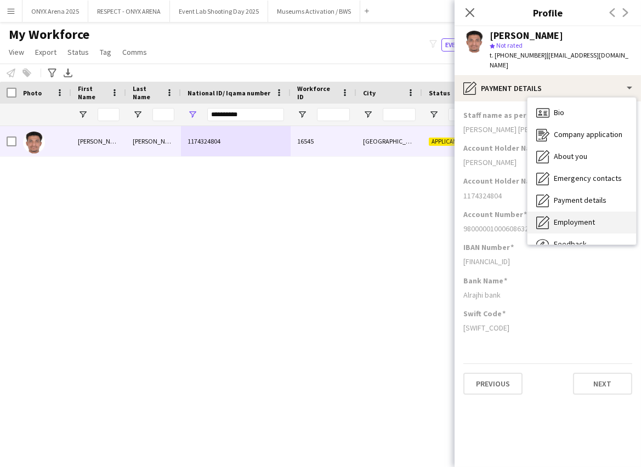
click at [569, 212] on div "Employment Employment" at bounding box center [582, 223] width 109 height 22
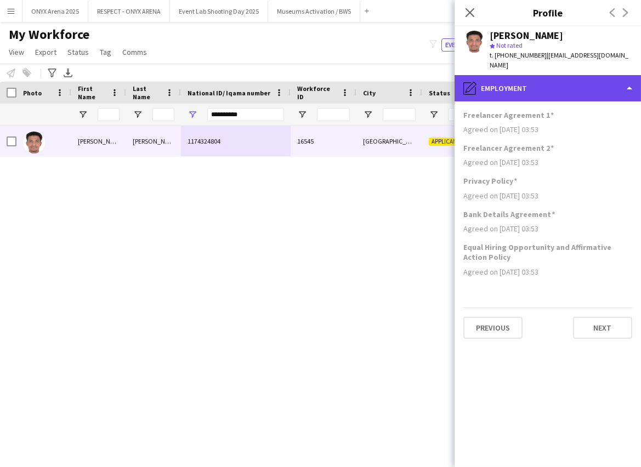
click at [537, 75] on div "pencil4 Employment" at bounding box center [548, 88] width 186 height 26
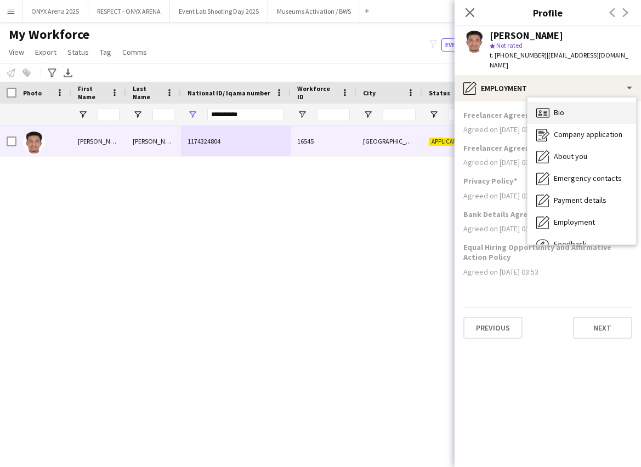
click at [563, 107] on span "Bio" at bounding box center [559, 112] width 10 height 10
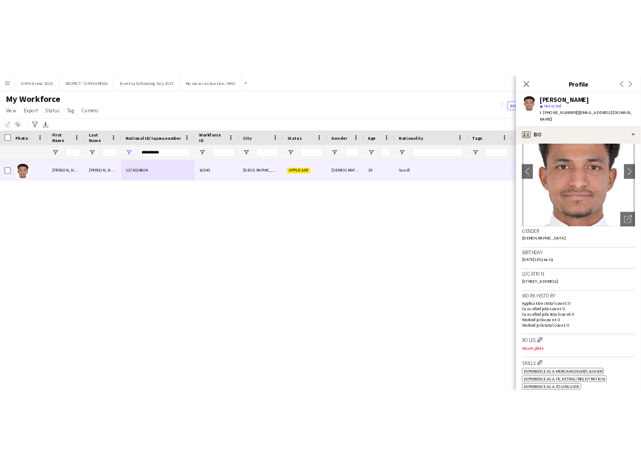
scroll to position [0, 0]
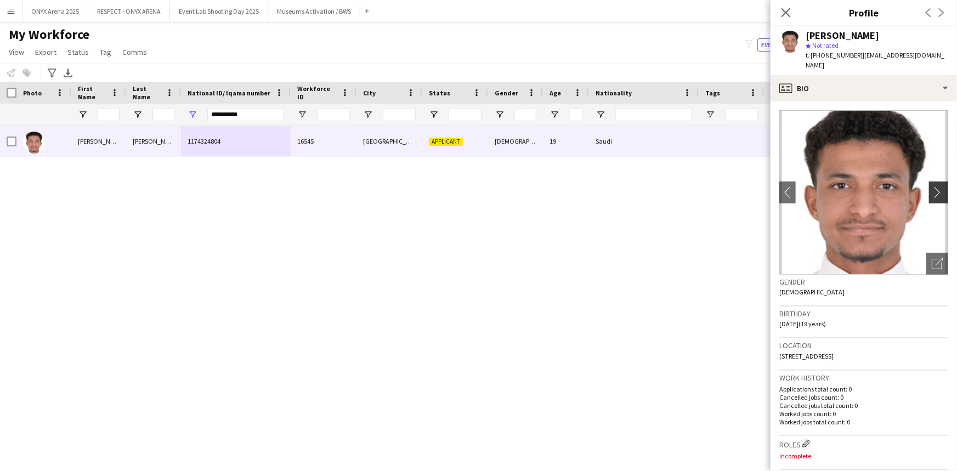
click at [932, 186] on app-icon "chevron-right" at bounding box center [940, 192] width 17 height 12
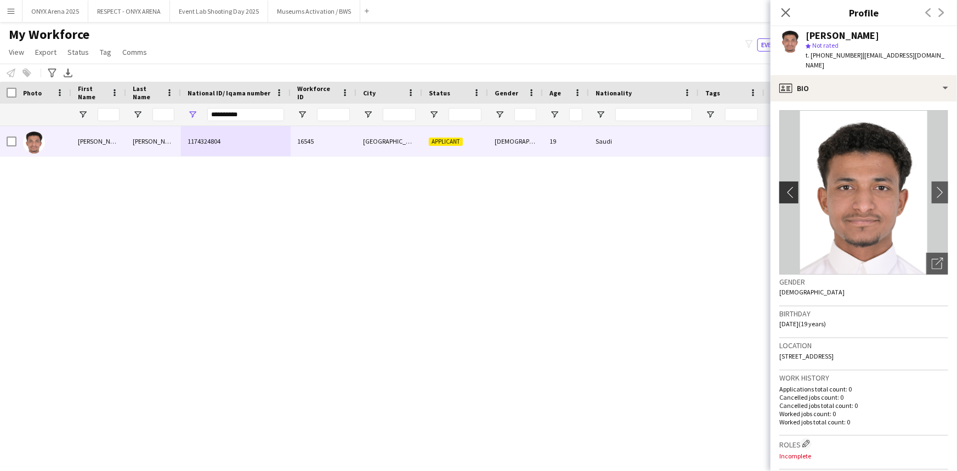
click at [792, 182] on button "chevron-left" at bounding box center [788, 193] width 22 height 22
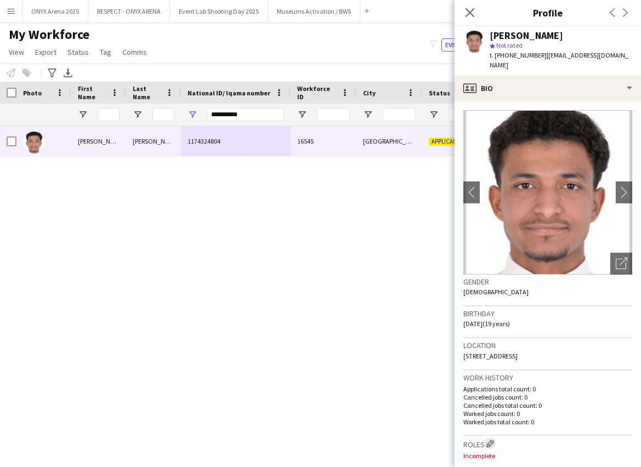
click at [490, 440] on app-icon "Edit crew company roles" at bounding box center [490, 444] width 8 height 8
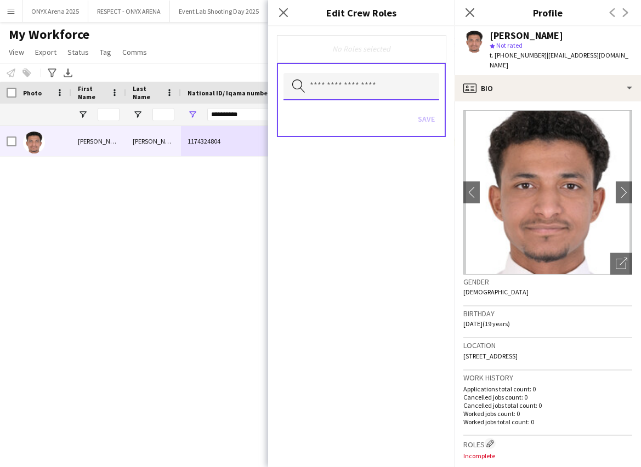
click at [378, 90] on input "text" at bounding box center [362, 86] width 156 height 27
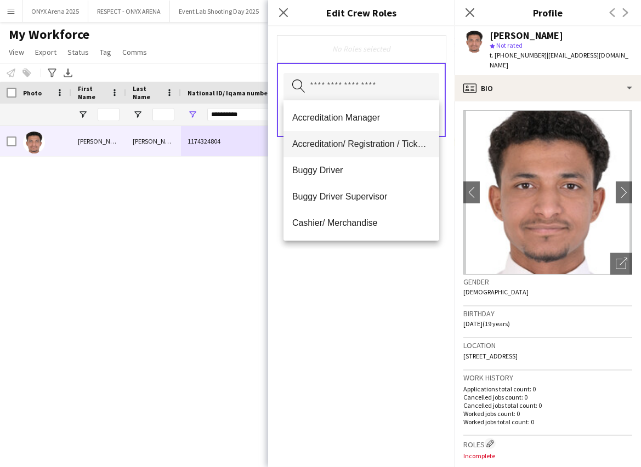
click at [355, 143] on span "Accreditation/ Registration / Ticketing" at bounding box center [361, 144] width 138 height 10
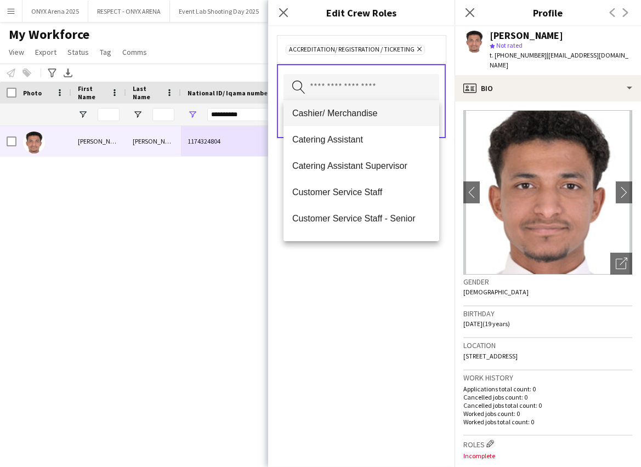
scroll to position [99, 0]
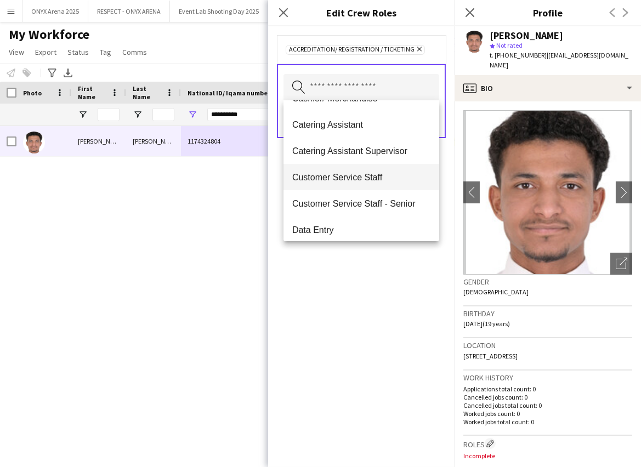
click at [361, 175] on span "Customer Service Staff" at bounding box center [361, 177] width 138 height 10
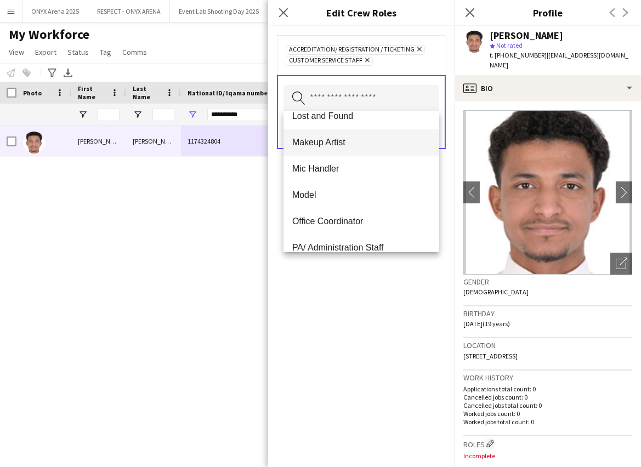
scroll to position [399, 0]
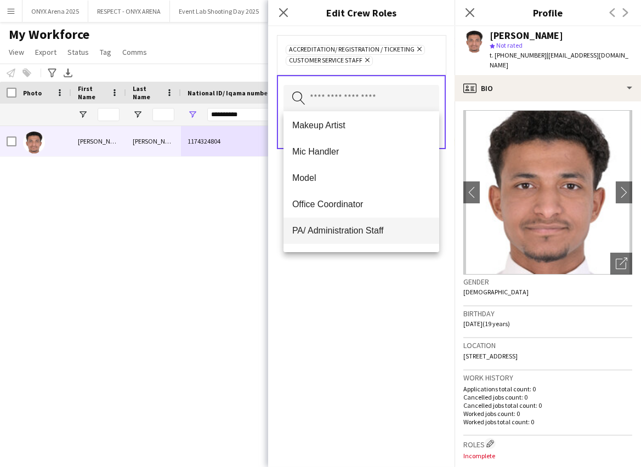
click at [341, 224] on mat-option "PA/ Administration Staff" at bounding box center [362, 231] width 156 height 26
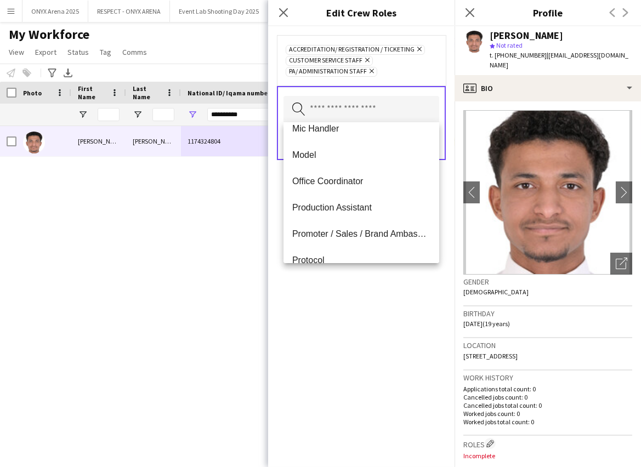
scroll to position [449, 0]
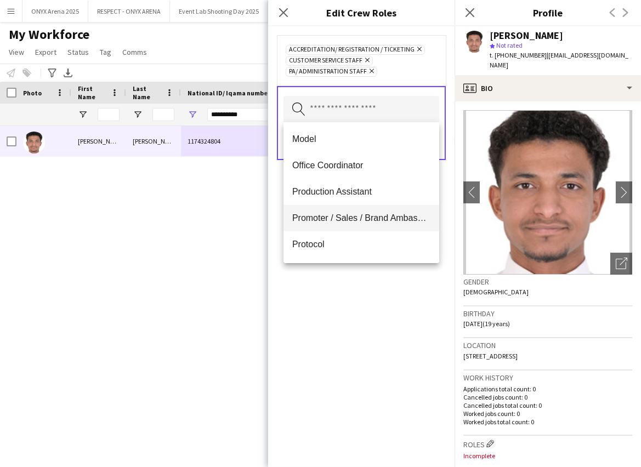
click at [324, 215] on span "Promoter / Sales / Brand Ambassador" at bounding box center [361, 218] width 138 height 10
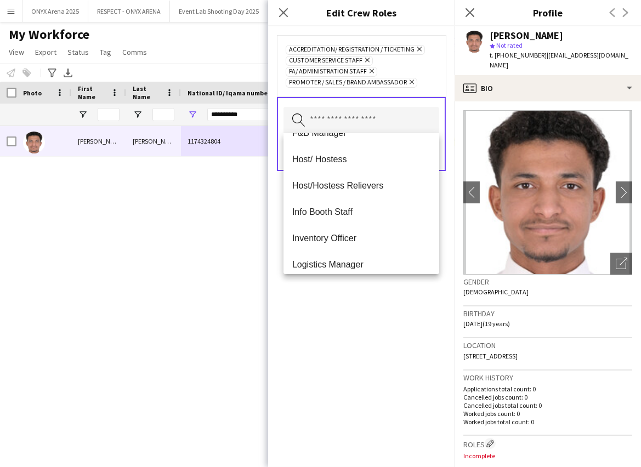
scroll to position [179, 0]
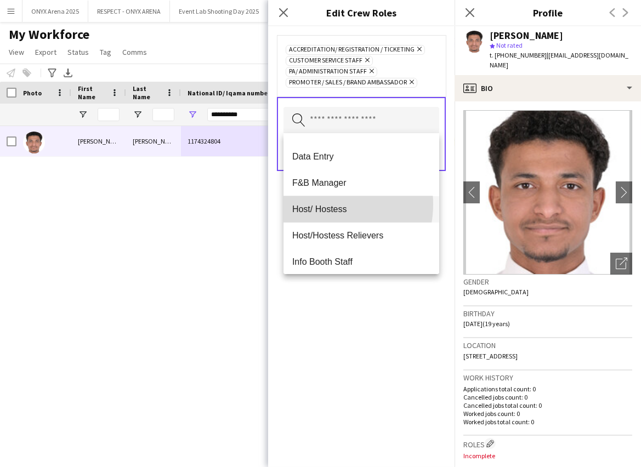
click at [327, 204] on span "Host/ Hostess" at bounding box center [361, 209] width 138 height 10
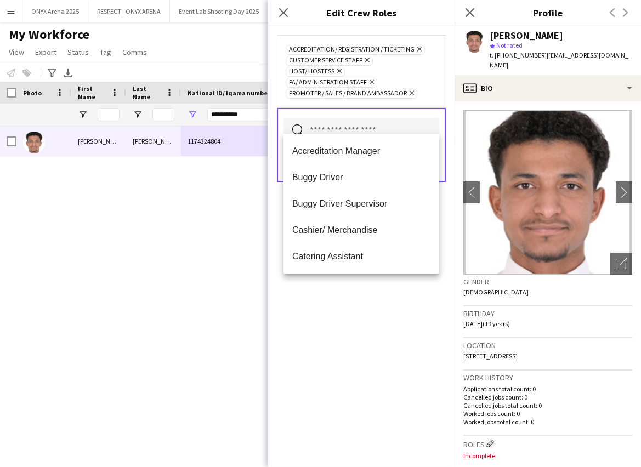
click at [327, 328] on div "Accreditation/ Registration / Ticketing Remove Customer Service Staff Remove Ho…" at bounding box center [361, 246] width 186 height 441
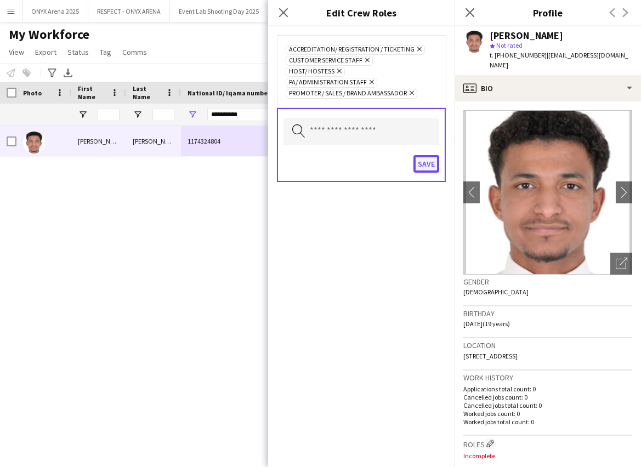
click at [417, 155] on button "Save" at bounding box center [426, 164] width 26 height 18
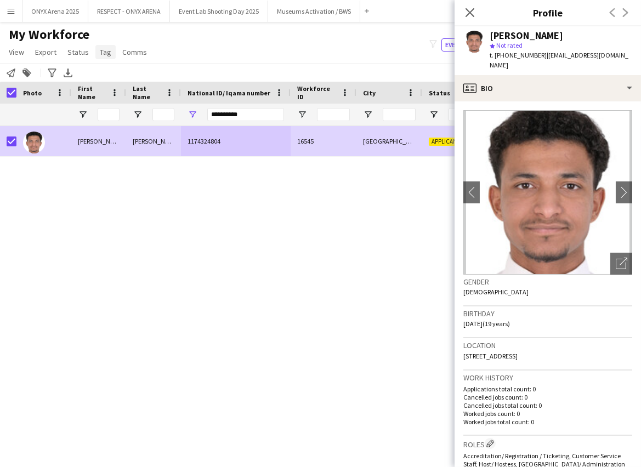
click at [103, 50] on span "Tag" at bounding box center [106, 52] width 12 height 10
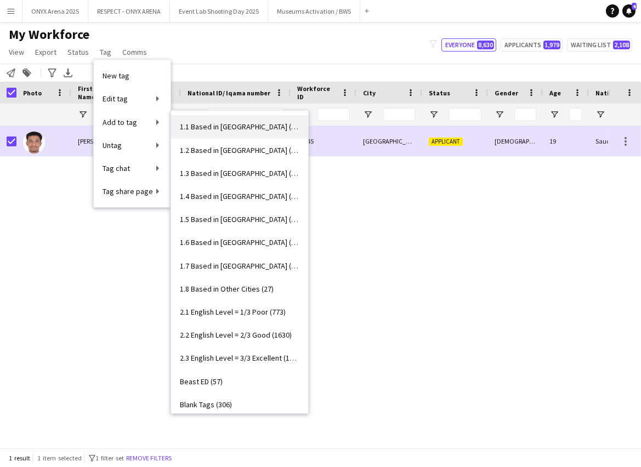
click at [224, 129] on span "1.1 Based in [GEOGRAPHIC_DATA] (2942)" at bounding box center [240, 127] width 120 height 10
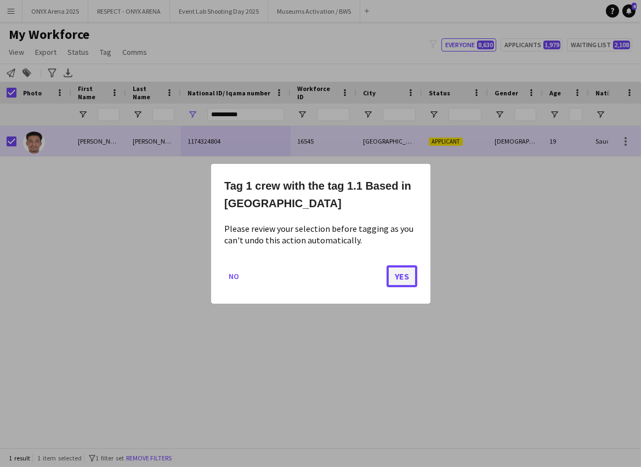
click at [398, 280] on button "Yes" at bounding box center [402, 276] width 31 height 22
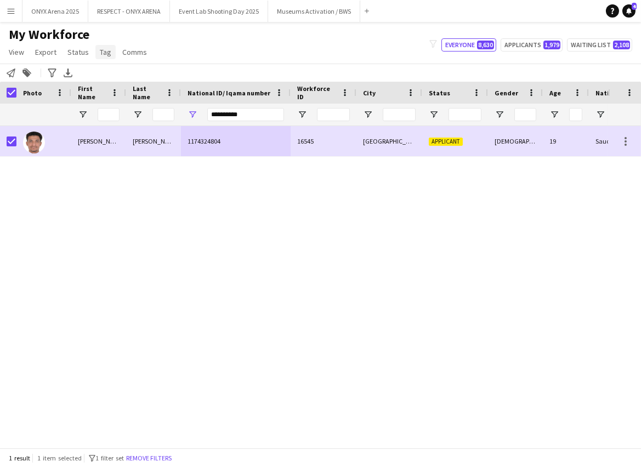
click at [106, 58] on link "Tag" at bounding box center [105, 52] width 20 height 14
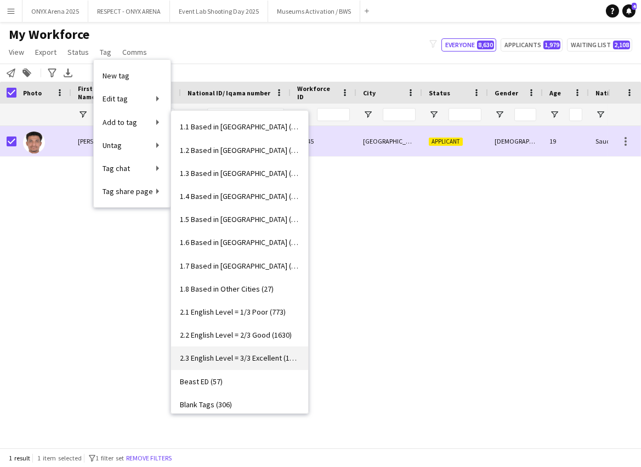
click at [256, 352] on link "2.3 English Level = 3/3 Excellent (1246)" at bounding box center [239, 358] width 137 height 23
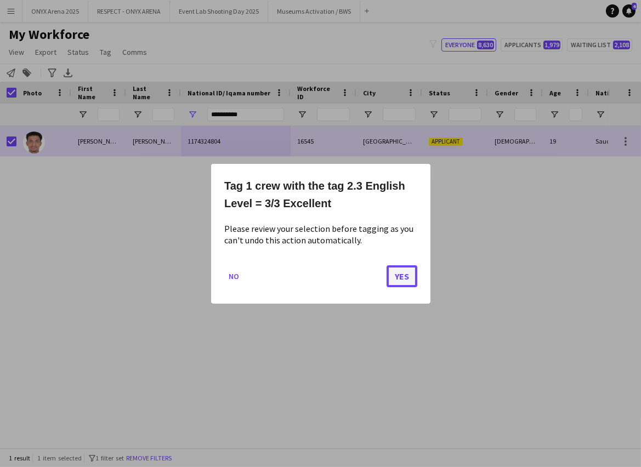
click at [400, 271] on button "Yes" at bounding box center [402, 276] width 31 height 22
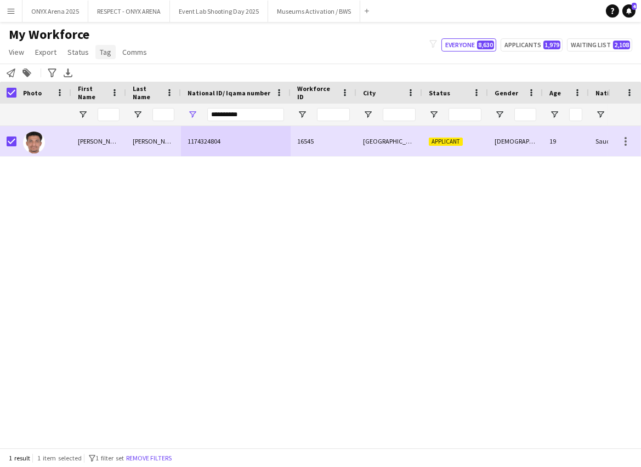
click at [106, 53] on span "Tag" at bounding box center [106, 52] width 12 height 10
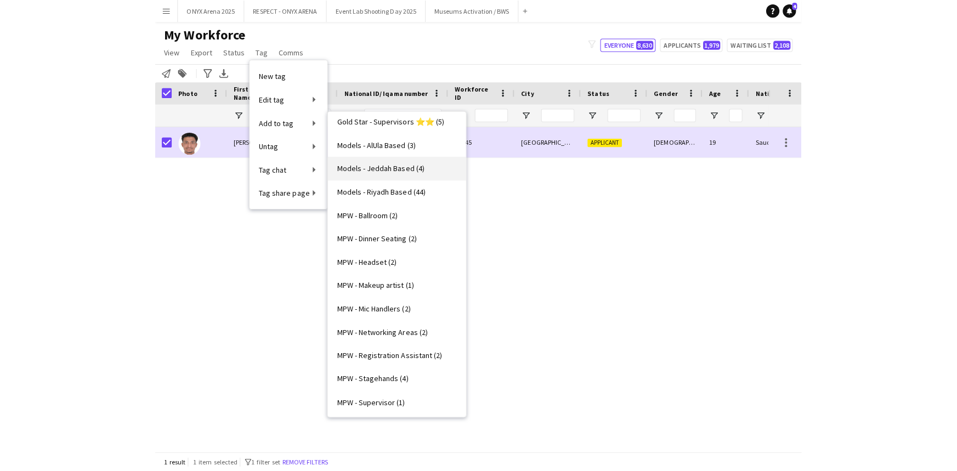
scroll to position [598, 0]
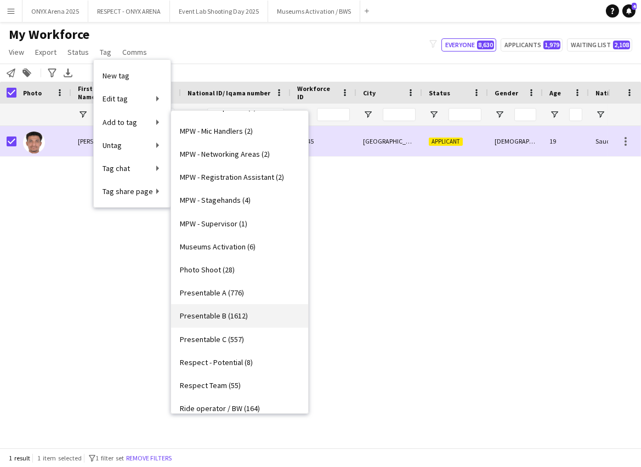
click at [252, 311] on link "Presentable B (1612)" at bounding box center [239, 315] width 137 height 23
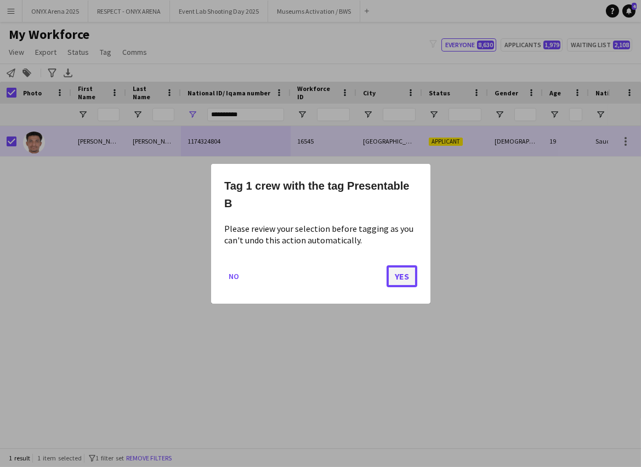
click at [410, 279] on button "Yes" at bounding box center [402, 276] width 31 height 22
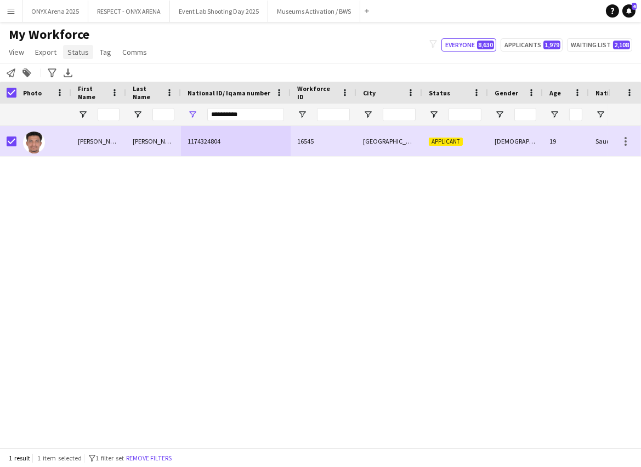
click at [82, 47] on span "Status" at bounding box center [77, 52] width 21 height 10
click at [82, 79] on span "Edit" at bounding box center [78, 76] width 13 height 10
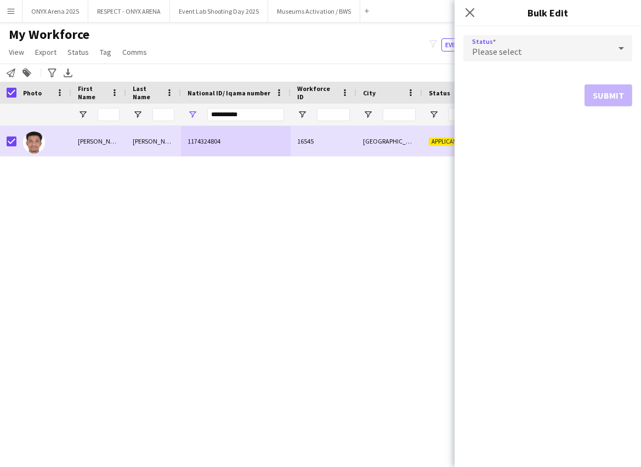
click at [585, 48] on div "Please select" at bounding box center [536, 48] width 147 height 26
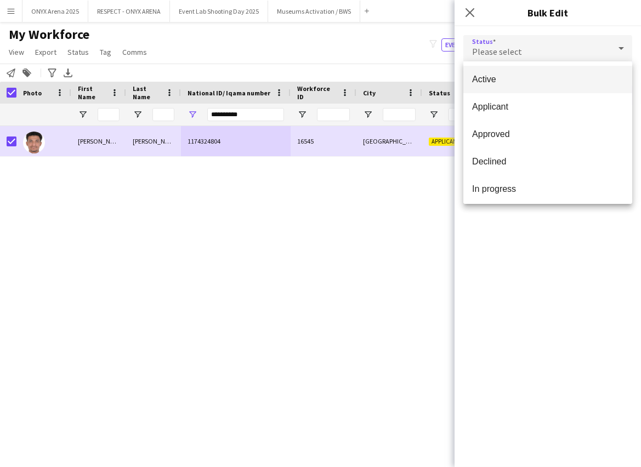
click at [540, 77] on span "Active" at bounding box center [547, 79] width 151 height 10
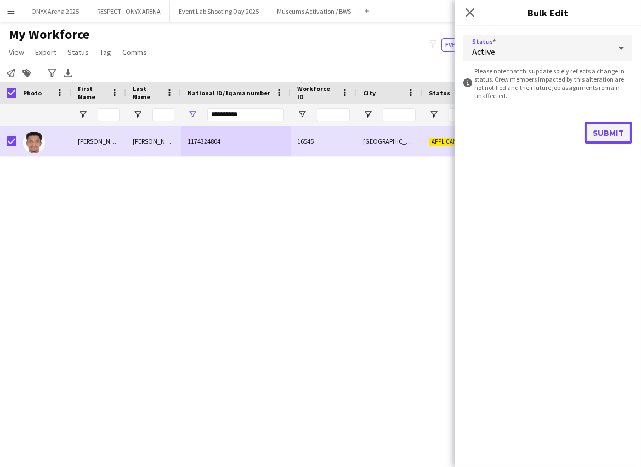
click at [618, 129] on button "Submit" at bounding box center [609, 133] width 48 height 22
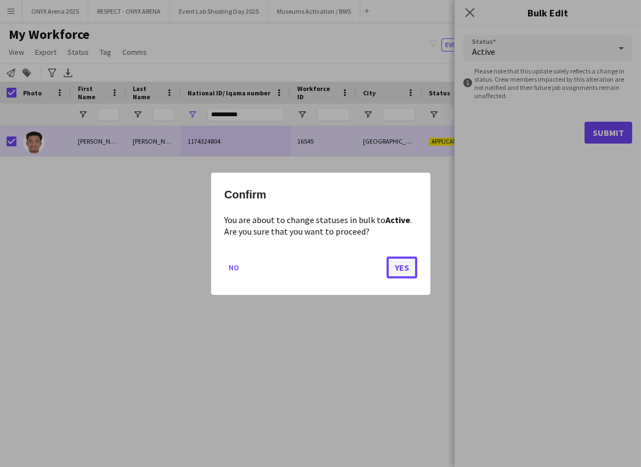
click at [411, 263] on button "Yes" at bounding box center [402, 267] width 31 height 22
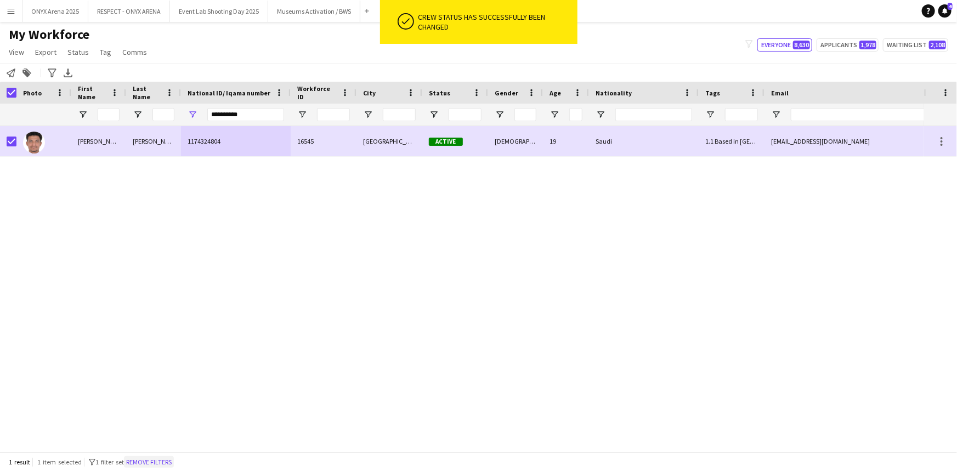
click at [171, 456] on button "Remove filters" at bounding box center [149, 462] width 50 height 12
